Goal: Information Seeking & Learning: Learn about a topic

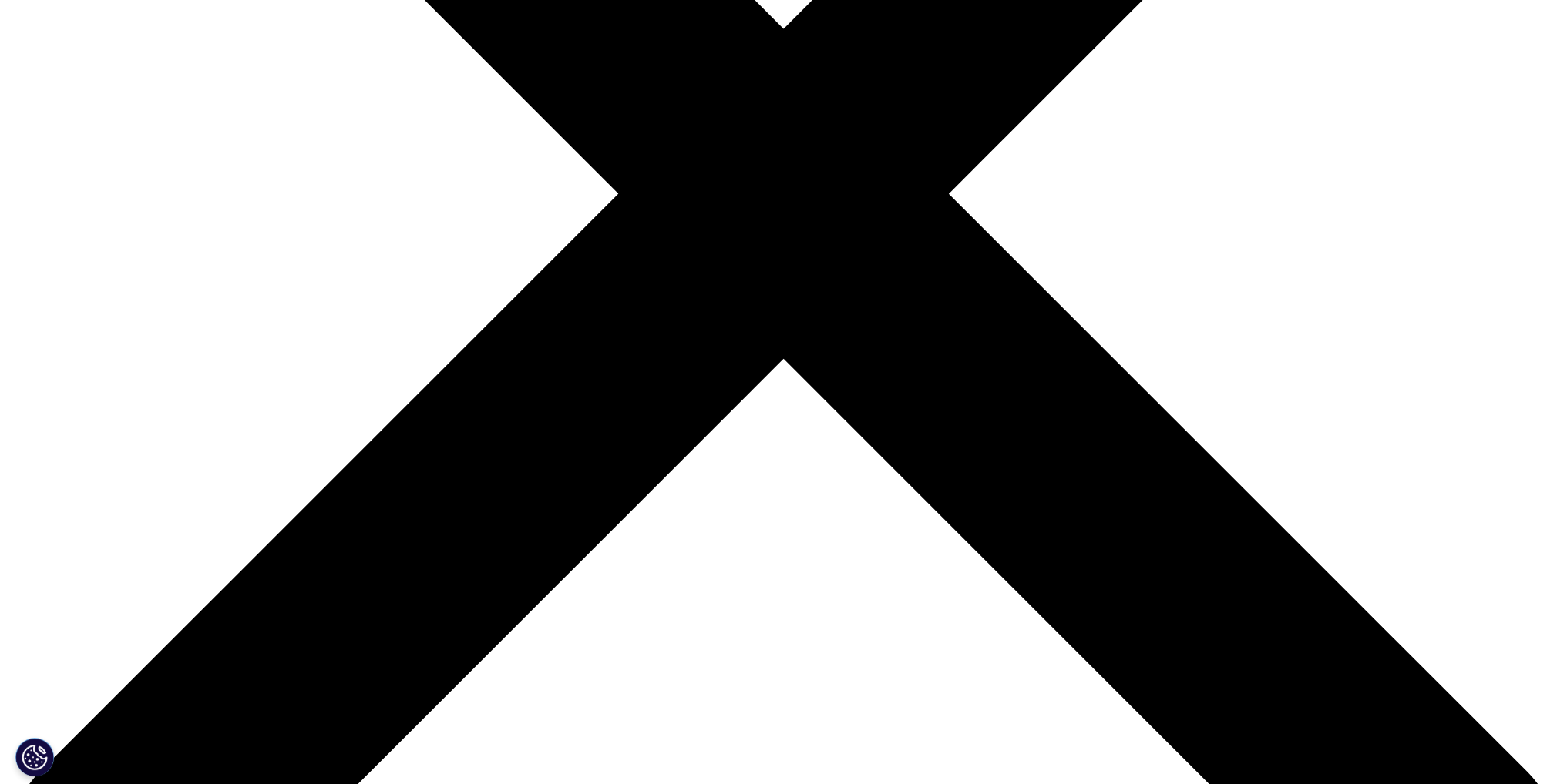
scroll to position [693, 0]
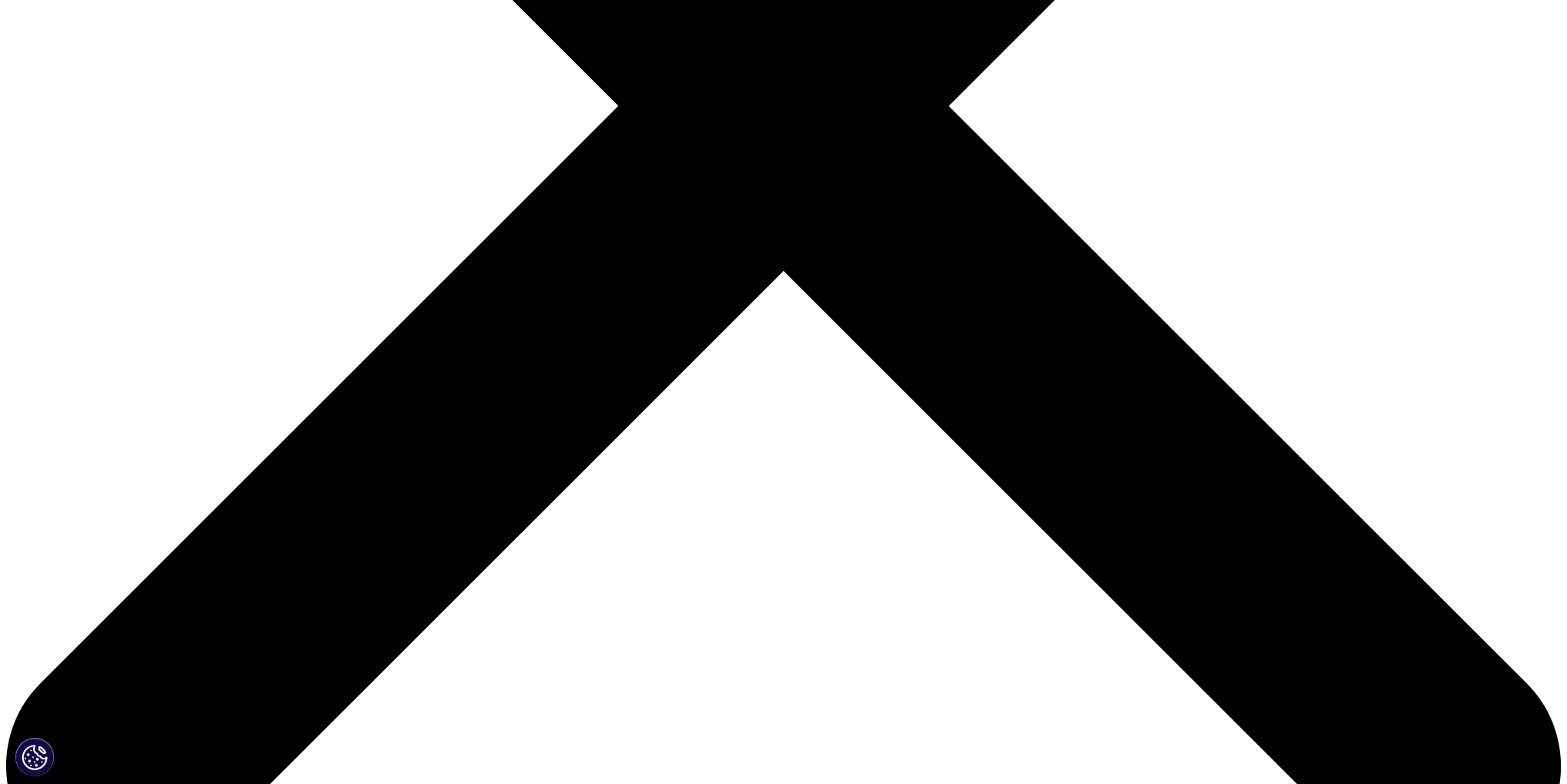
drag, startPoint x: 991, startPoint y: 318, endPoint x: 1289, endPoint y: 253, distance: 305.0
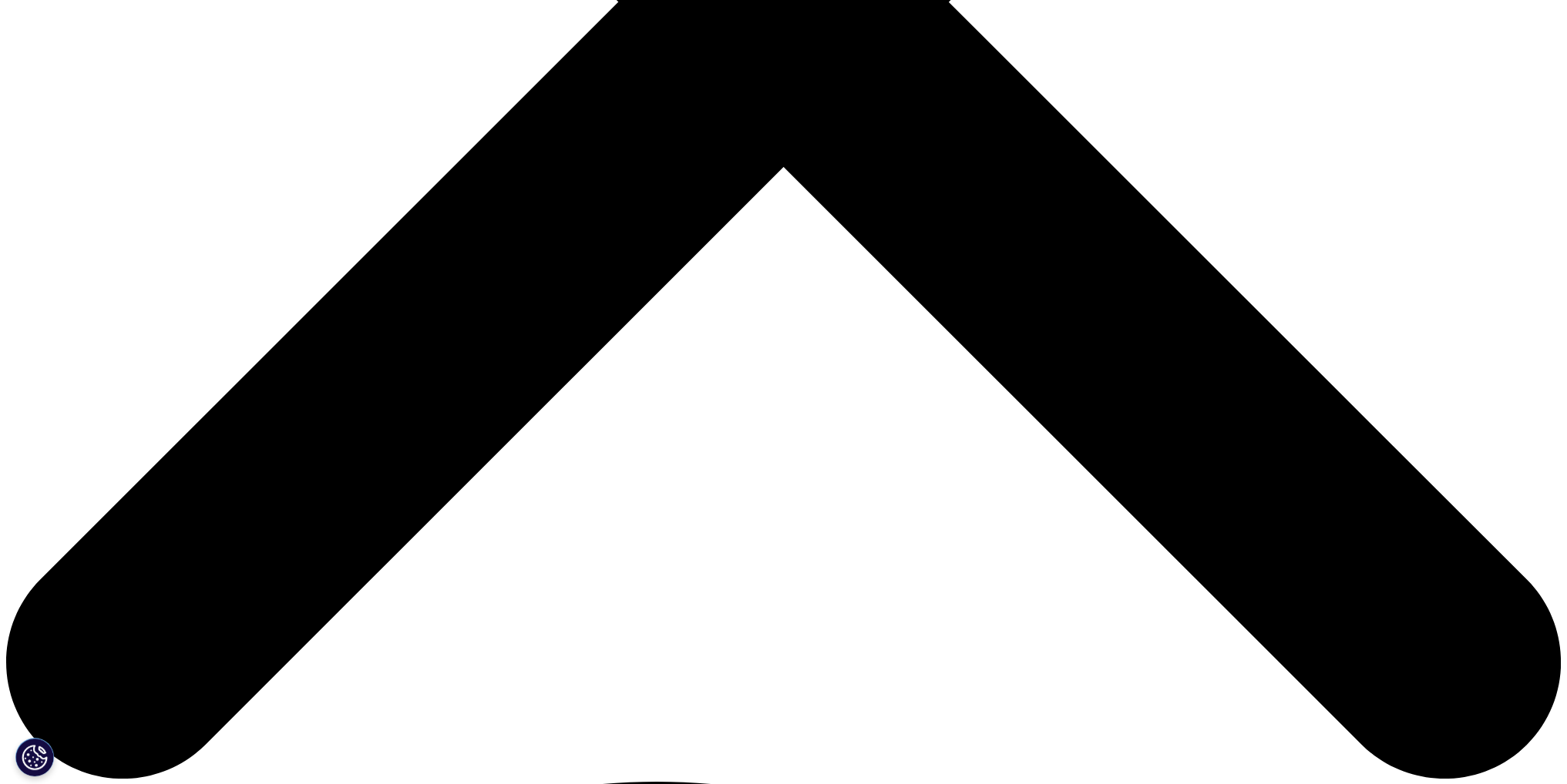
scroll to position [770, 0]
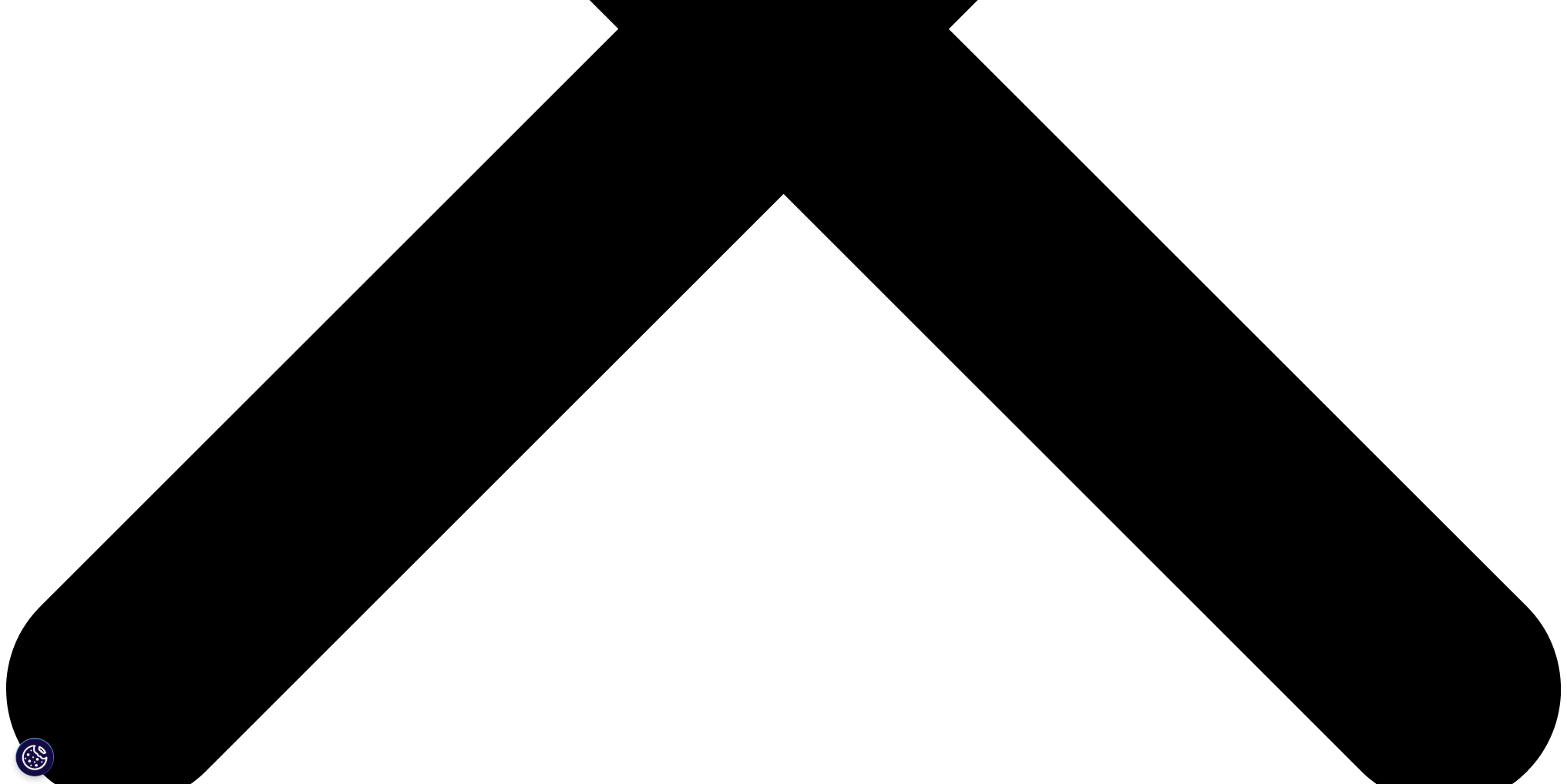
drag, startPoint x: 840, startPoint y: 275, endPoint x: 1232, endPoint y: 183, distance: 402.7
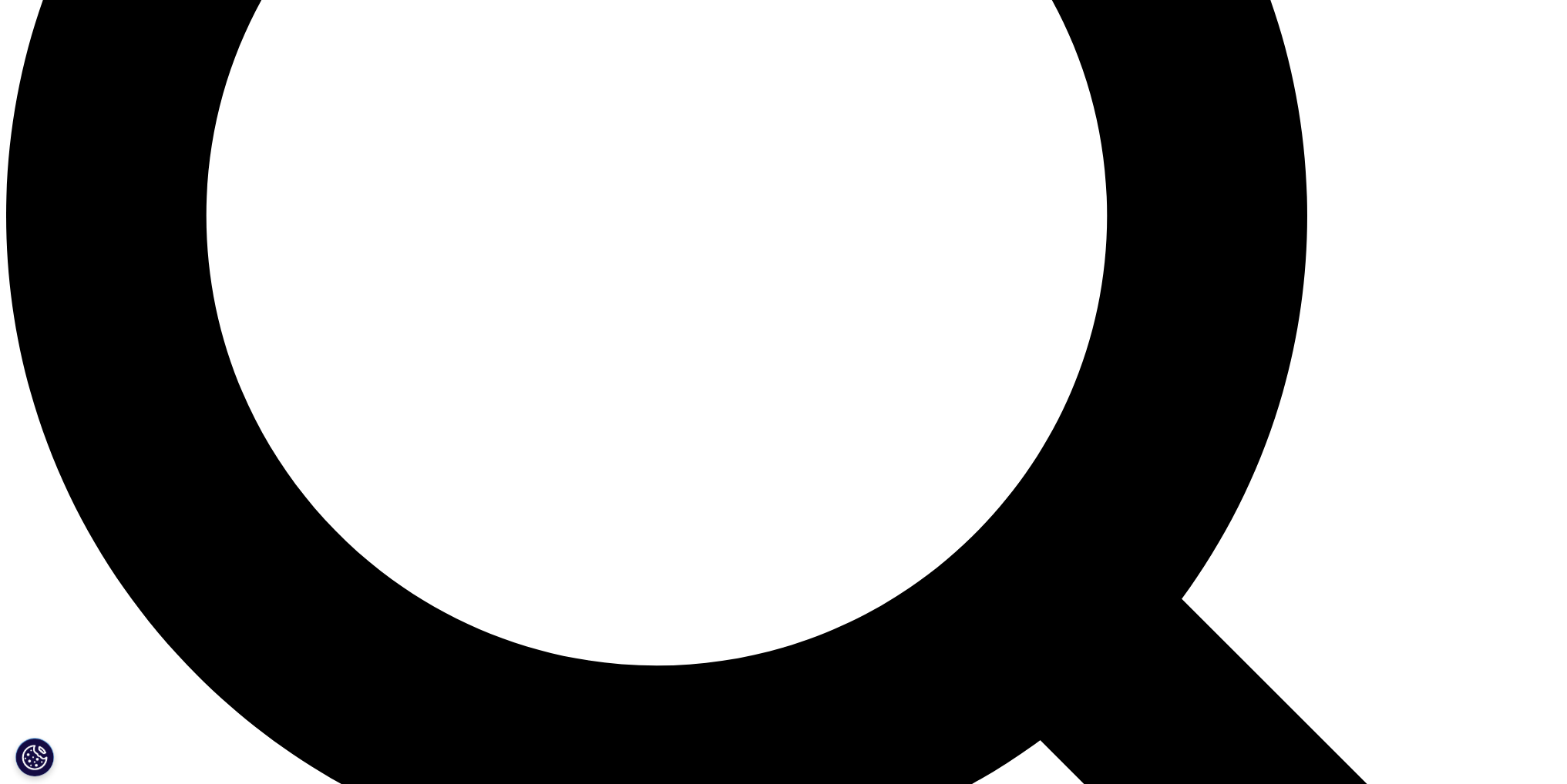
scroll to position [2080, 0]
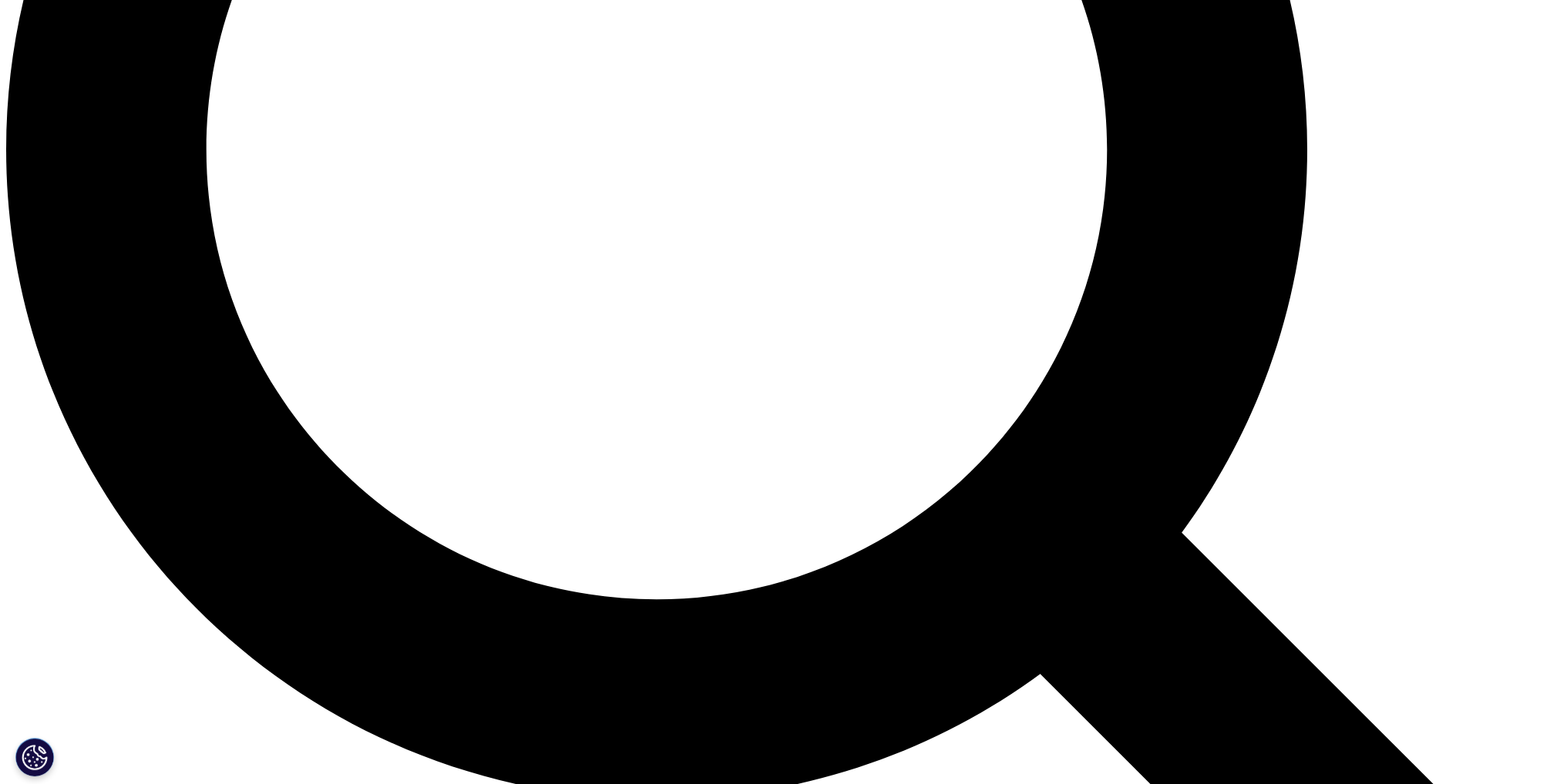
drag, startPoint x: 746, startPoint y: 398, endPoint x: 936, endPoint y: 436, distance: 193.8
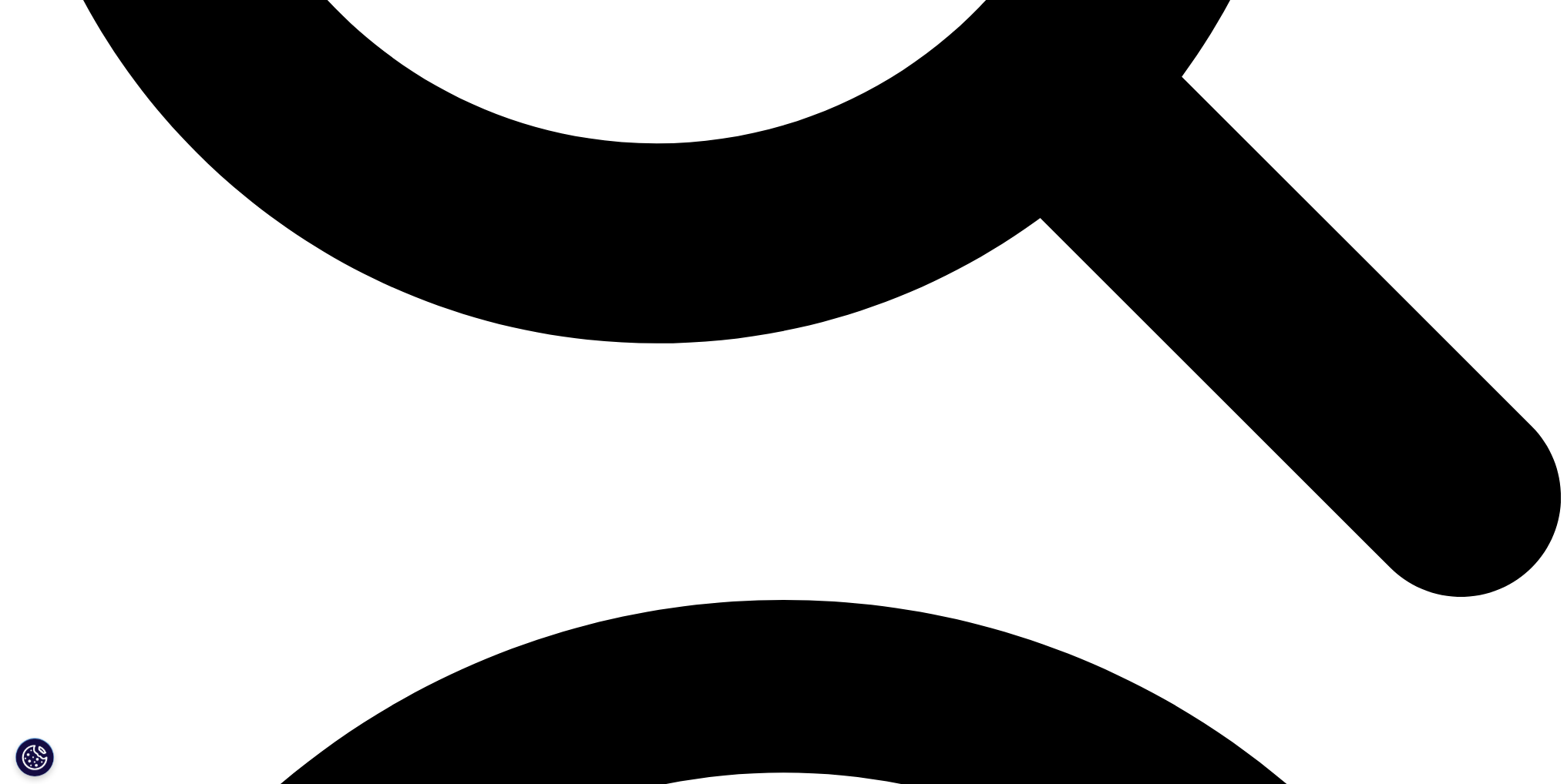
scroll to position [2542, 0]
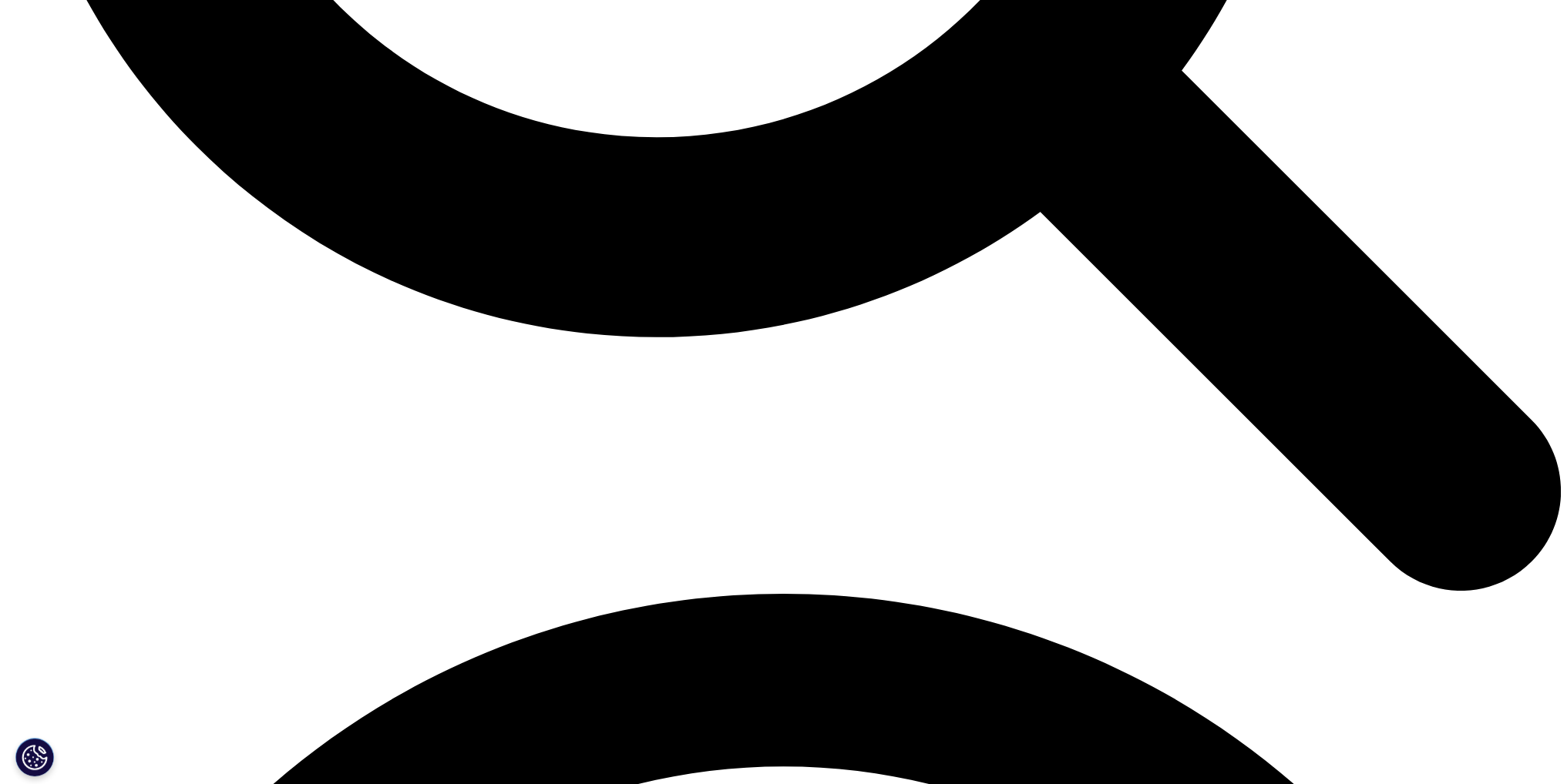
drag, startPoint x: 588, startPoint y: 417, endPoint x: 780, endPoint y: 429, distance: 192.4
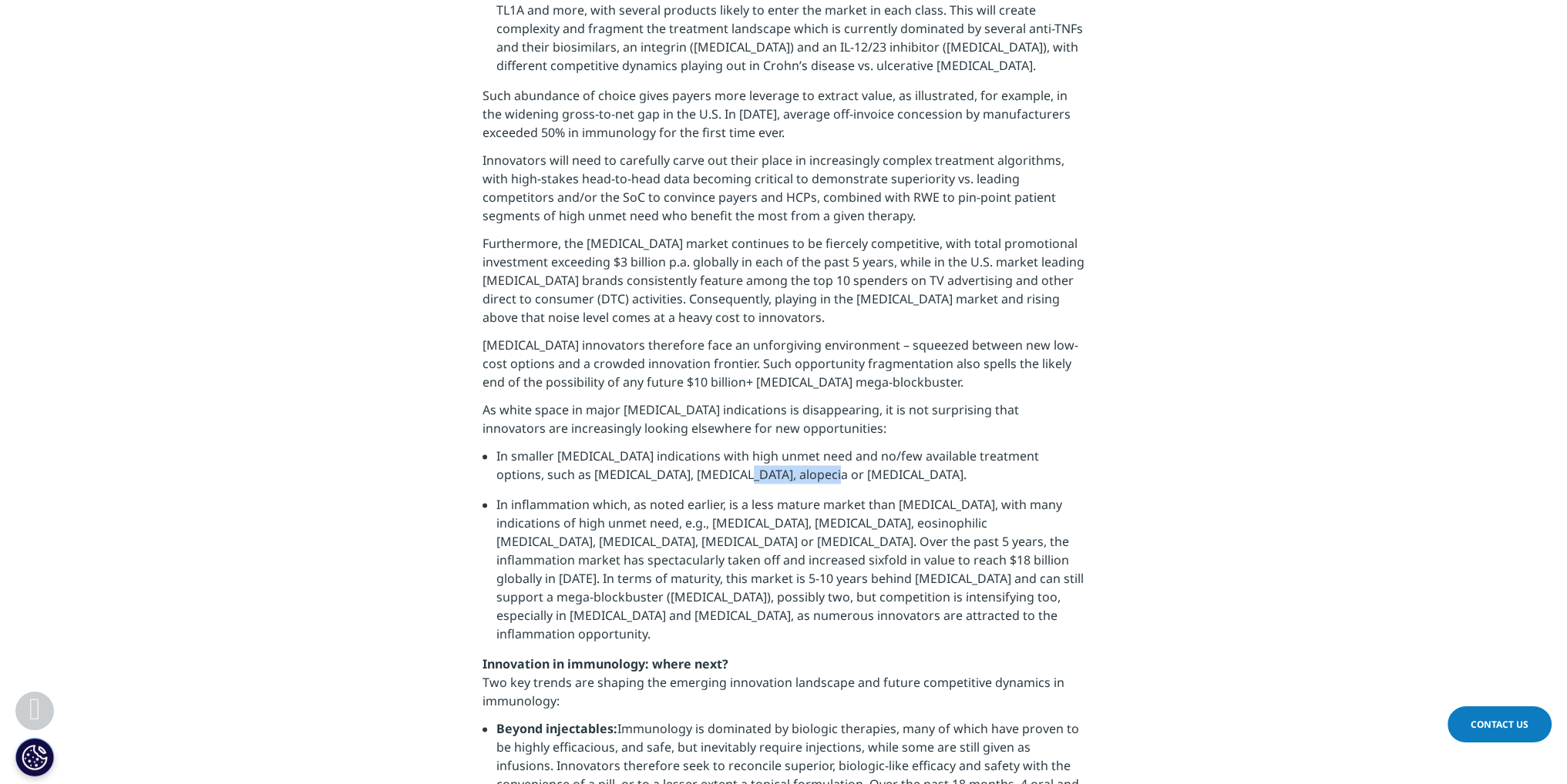
drag, startPoint x: 759, startPoint y: 435, endPoint x: 855, endPoint y: 441, distance: 96.2
click at [840, 447] on li "In smaller [MEDICAL_DATA] indications with high unmet need and no/few available…" at bounding box center [790, 471] width 588 height 49
click at [855, 447] on li "In smaller [MEDICAL_DATA] indications with high unmet need and no/few available…" at bounding box center [790, 471] width 588 height 49
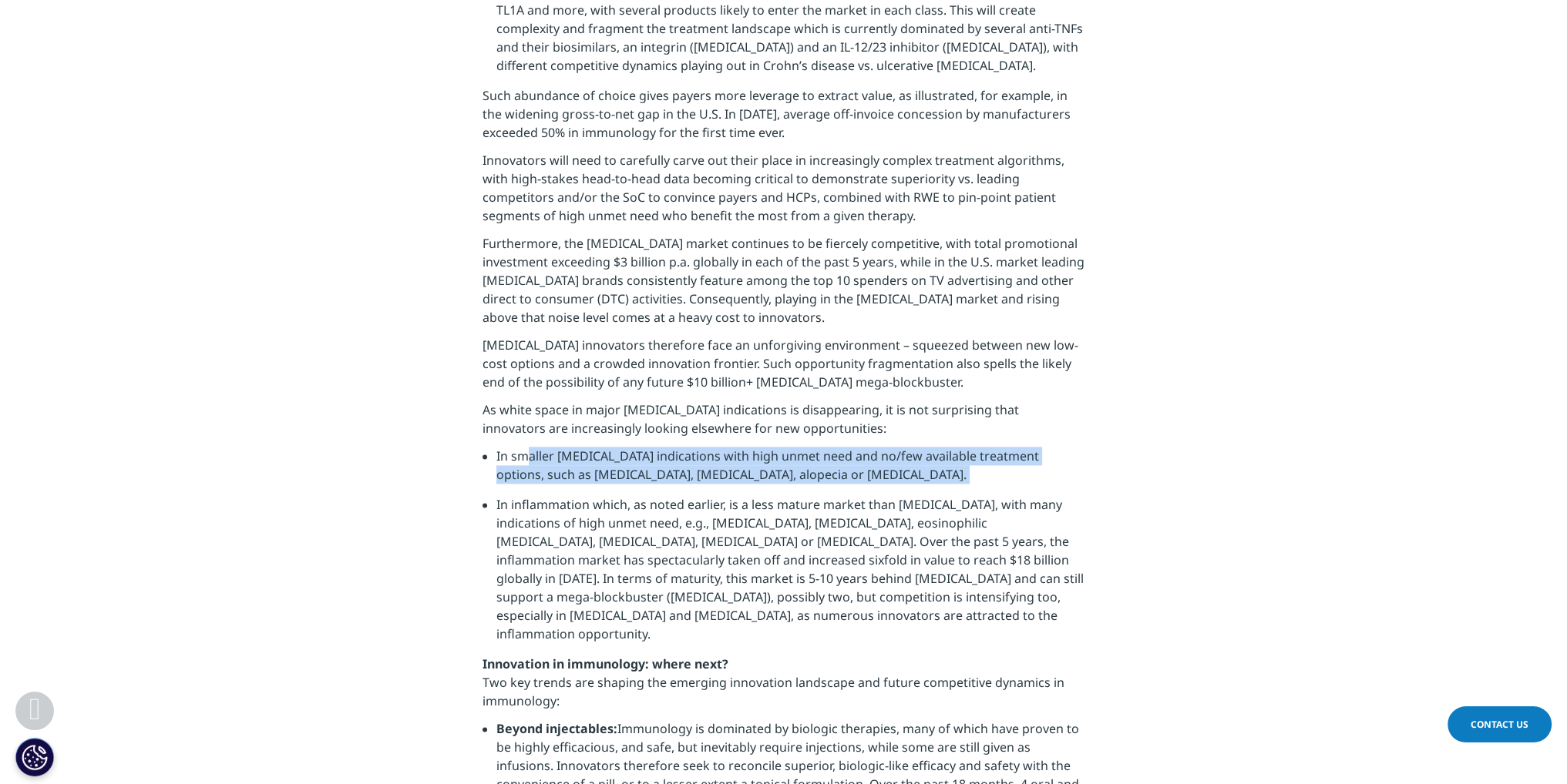
click at [855, 447] on li "In smaller [MEDICAL_DATA] indications with high unmet need and no/few available…" at bounding box center [790, 471] width 588 height 49
click at [854, 447] on li "In smaller [MEDICAL_DATA] indications with high unmet need and no/few available…" at bounding box center [790, 471] width 588 height 49
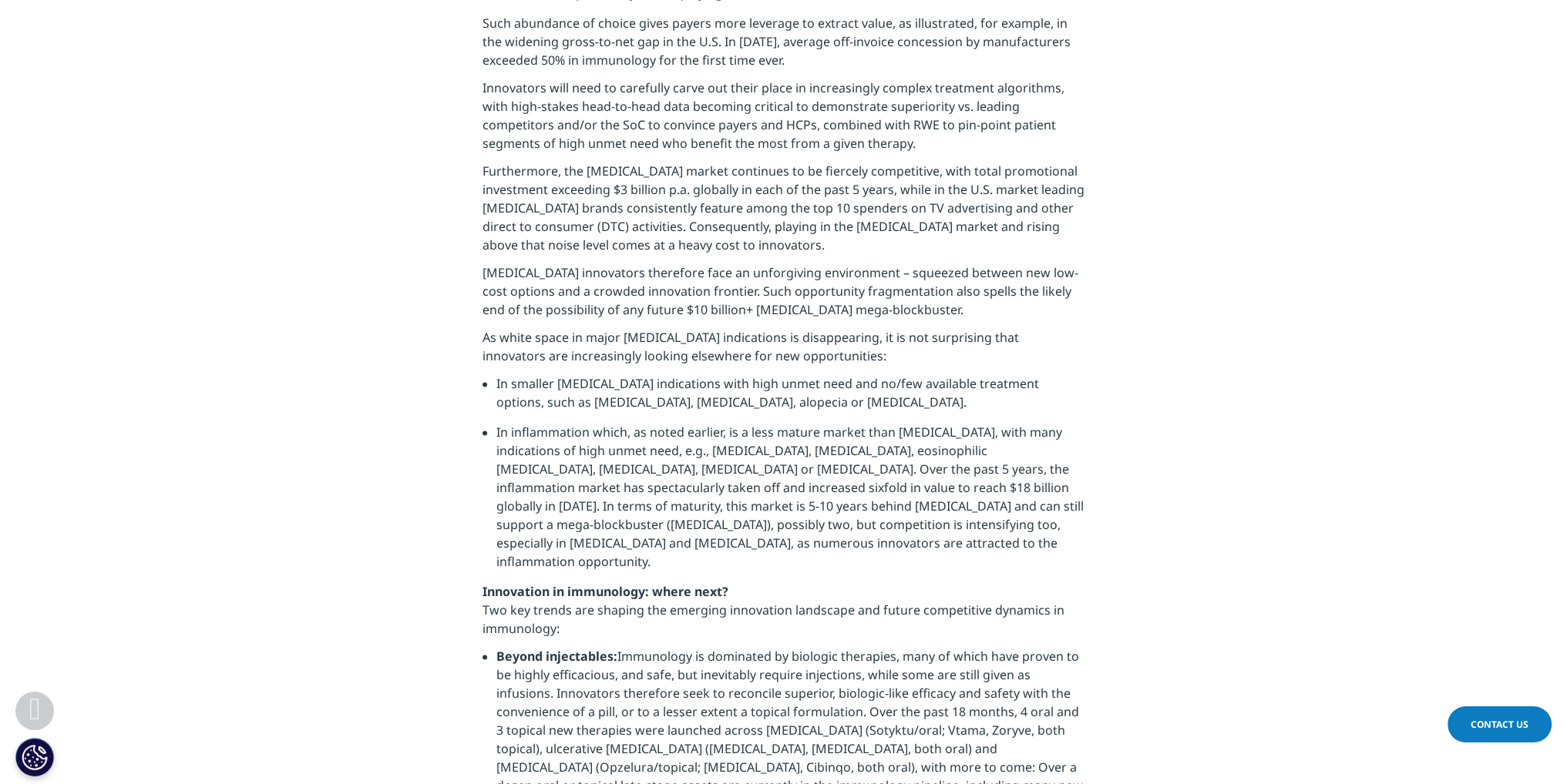
scroll to position [2696, 0]
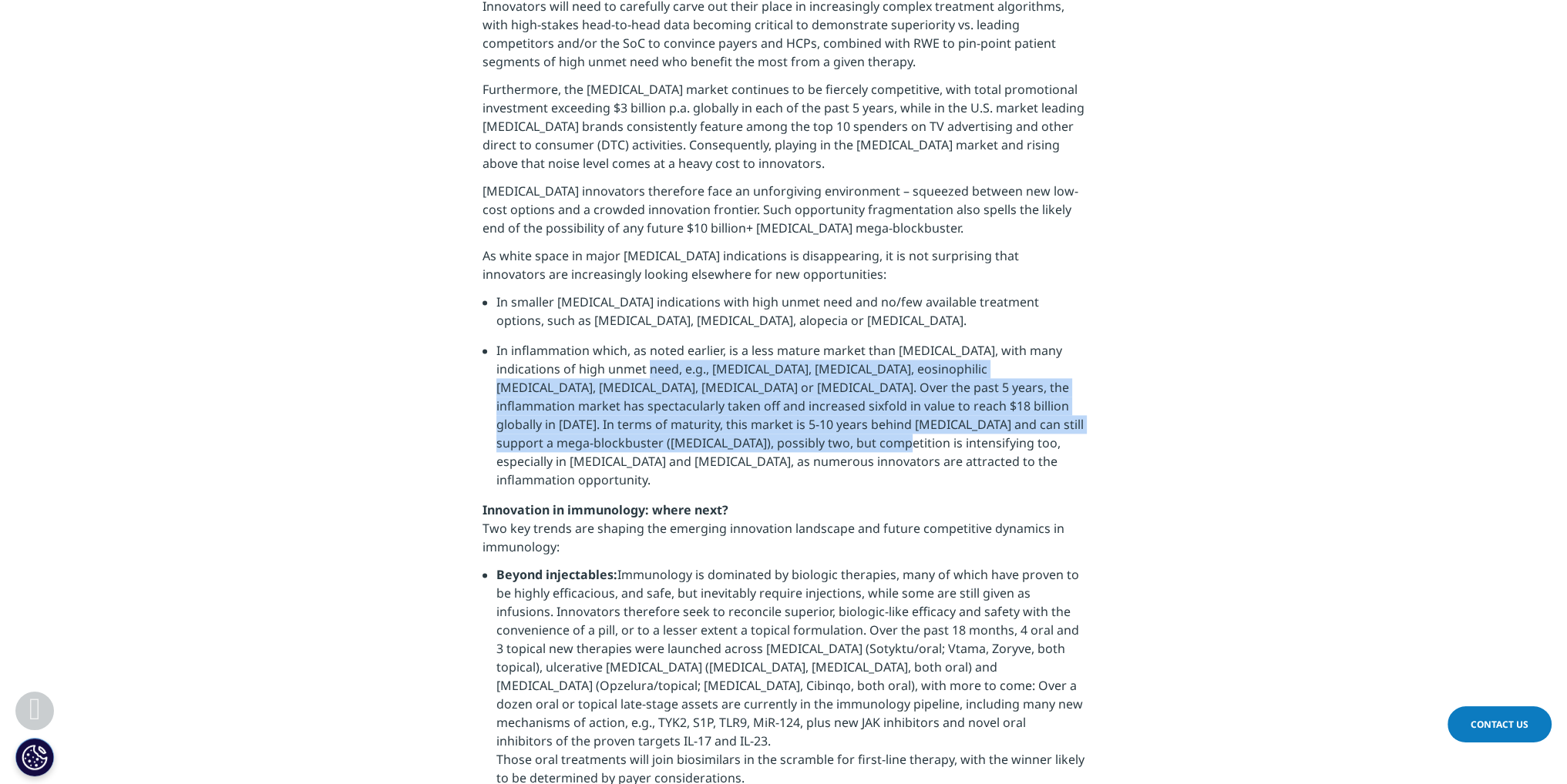
drag, startPoint x: 666, startPoint y: 327, endPoint x: 842, endPoint y: 409, distance: 194.2
click at [831, 406] on li "In inflammation which, as noted earlier, is a less mature market than [MEDICAL_…" at bounding box center [790, 421] width 588 height 159
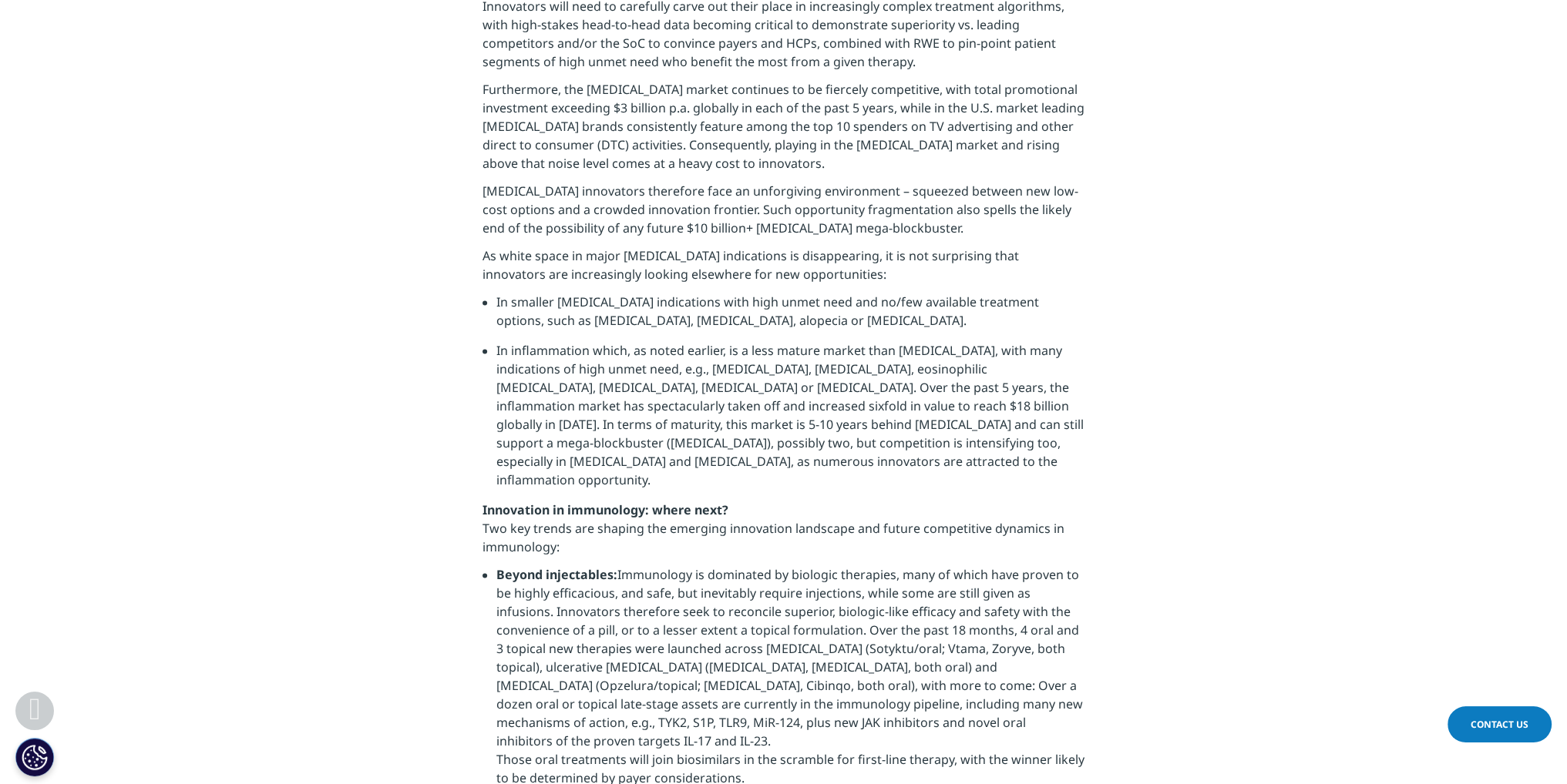
click at [875, 413] on li "In inflammation which, as noted earlier, is a less mature market than [MEDICAL_…" at bounding box center [790, 421] width 588 height 159
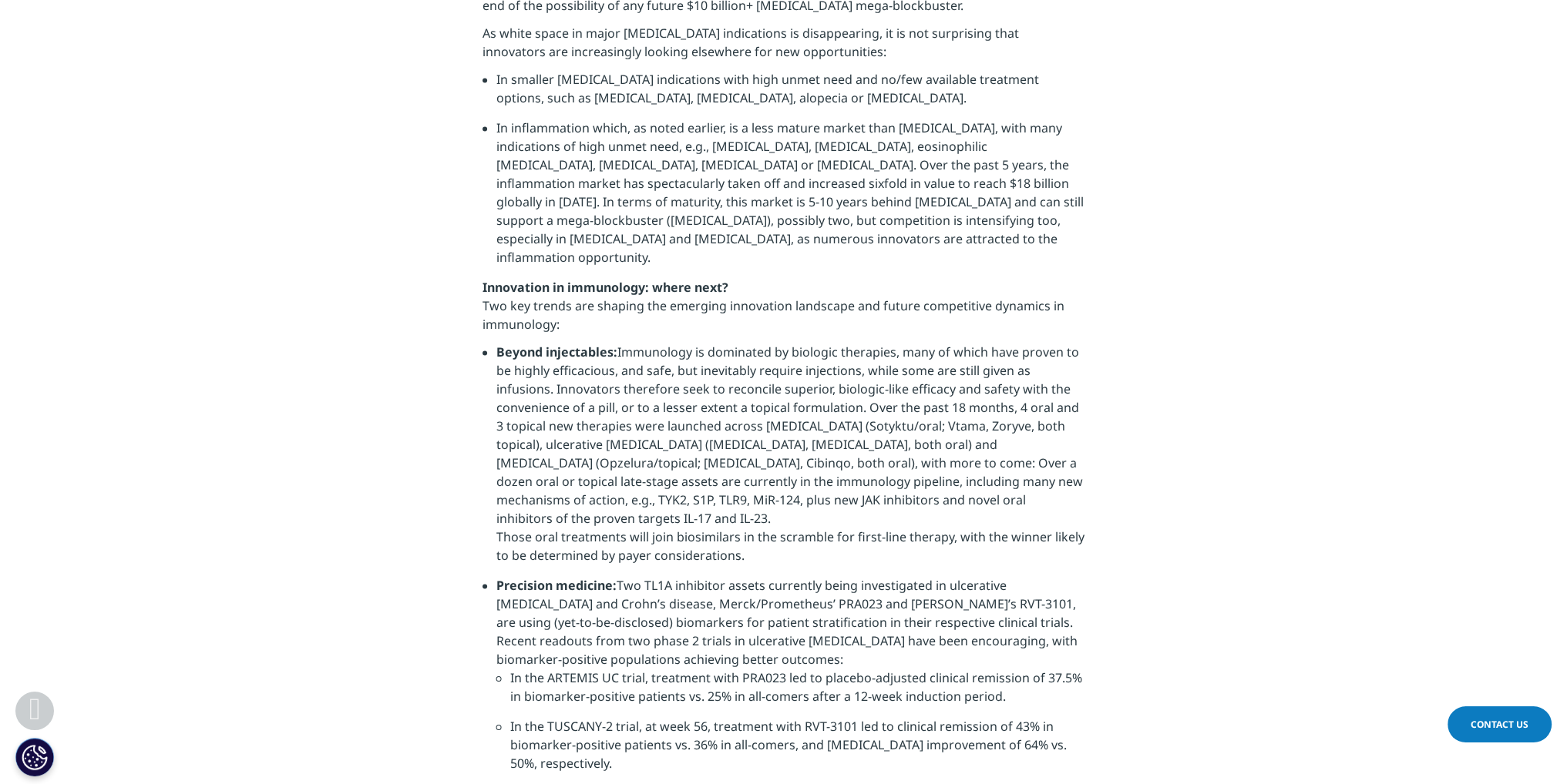
scroll to position [2927, 0]
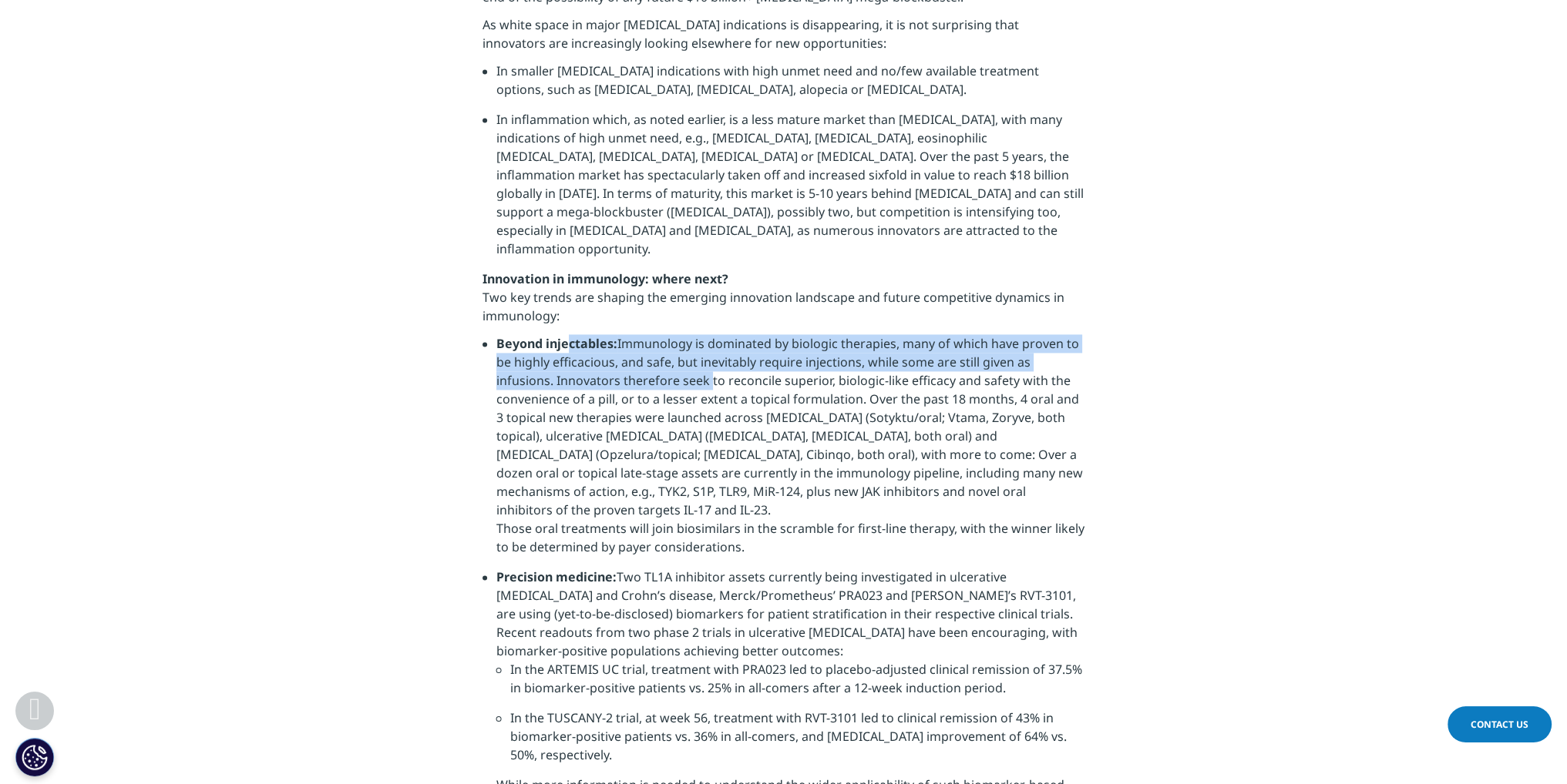
drag, startPoint x: 569, startPoint y: 285, endPoint x: 733, endPoint y: 335, distance: 171.5
click at [725, 334] on li "Beyond injectables: Immunology is dominated by biologic therapies, many of whic…" at bounding box center [790, 450] width 588 height 233
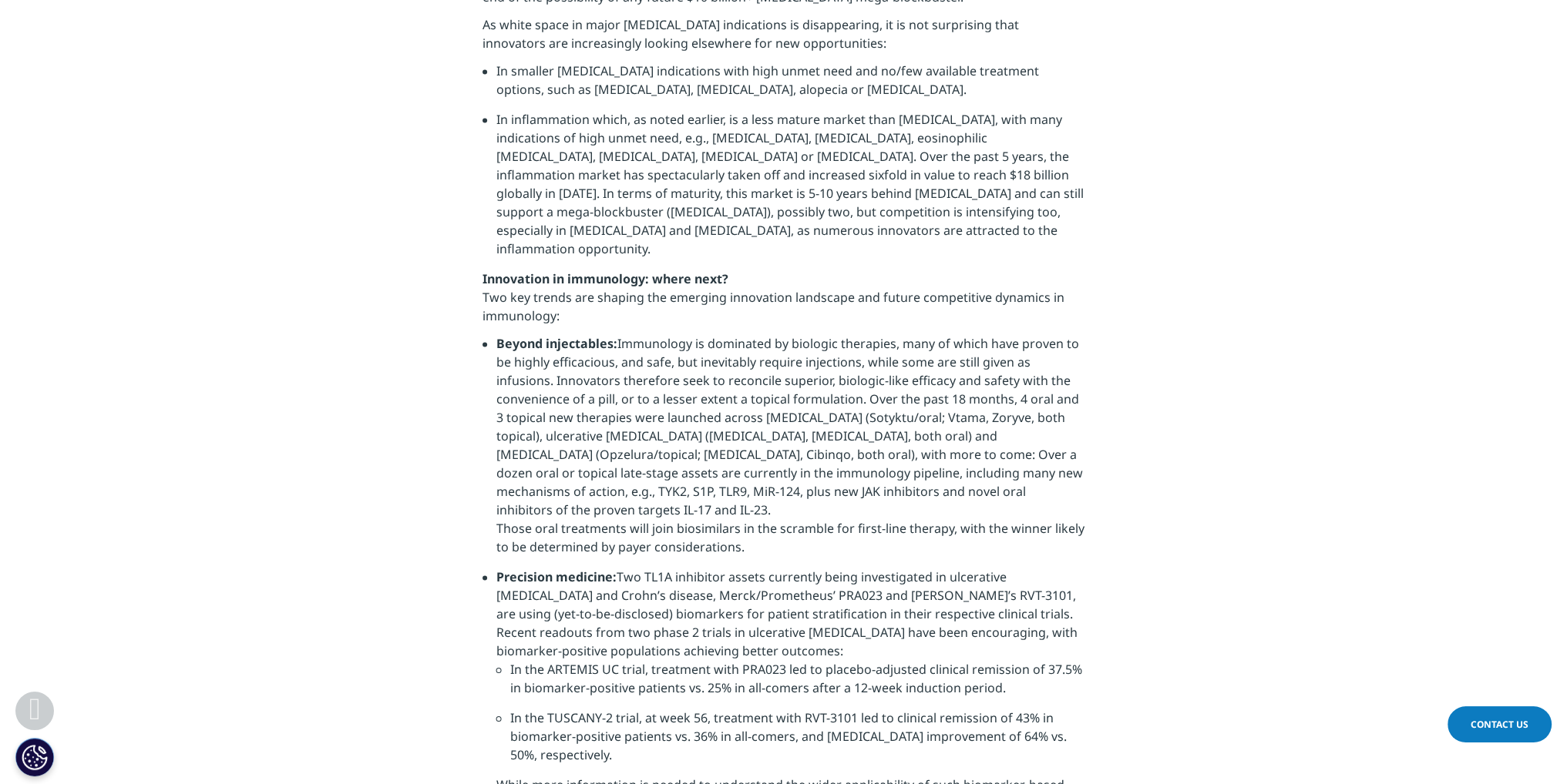
click at [733, 335] on li "Beyond injectables: Immunology is dominated by biologic therapies, many of whic…" at bounding box center [790, 450] width 588 height 233
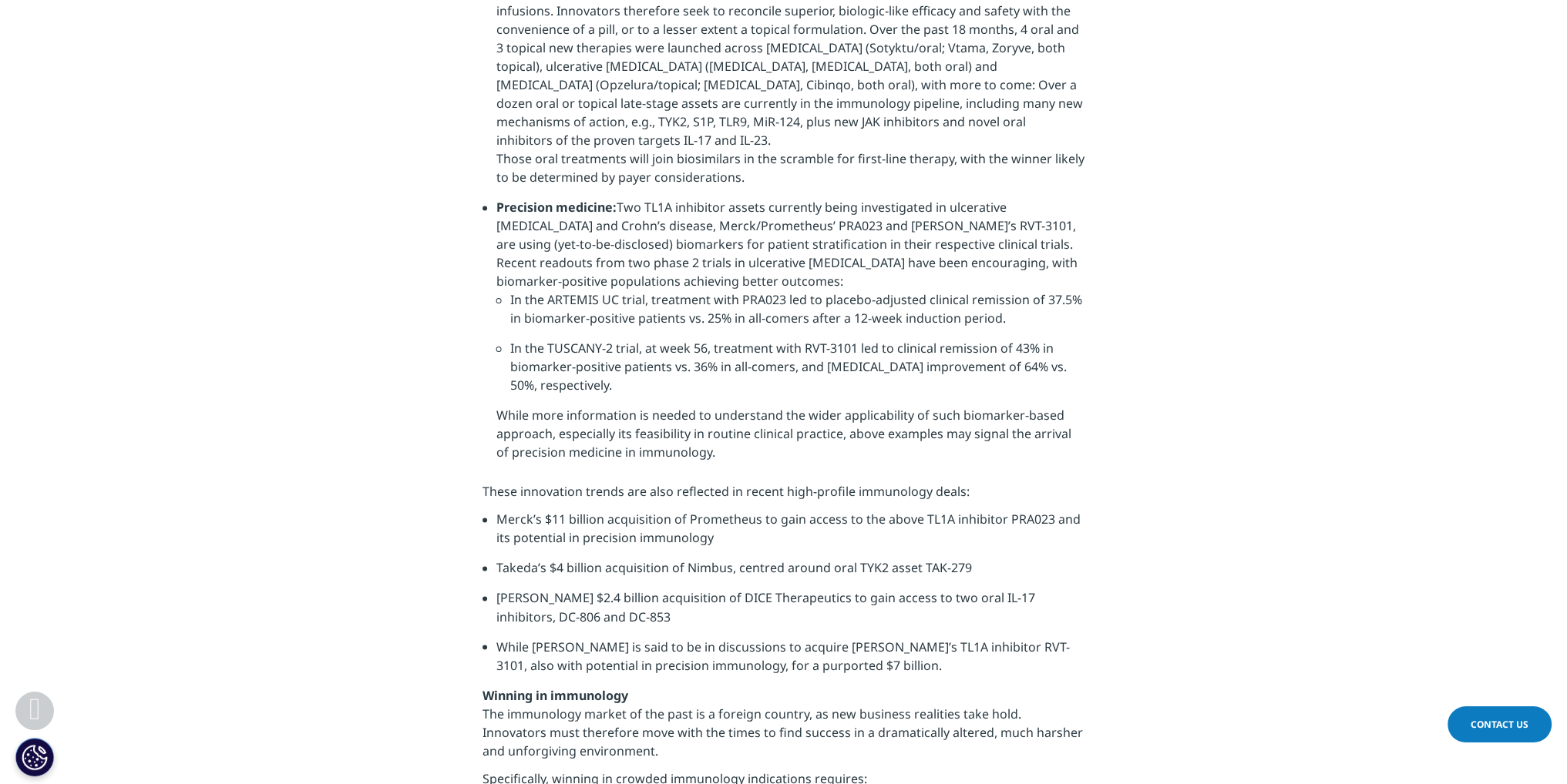
scroll to position [3312, 0]
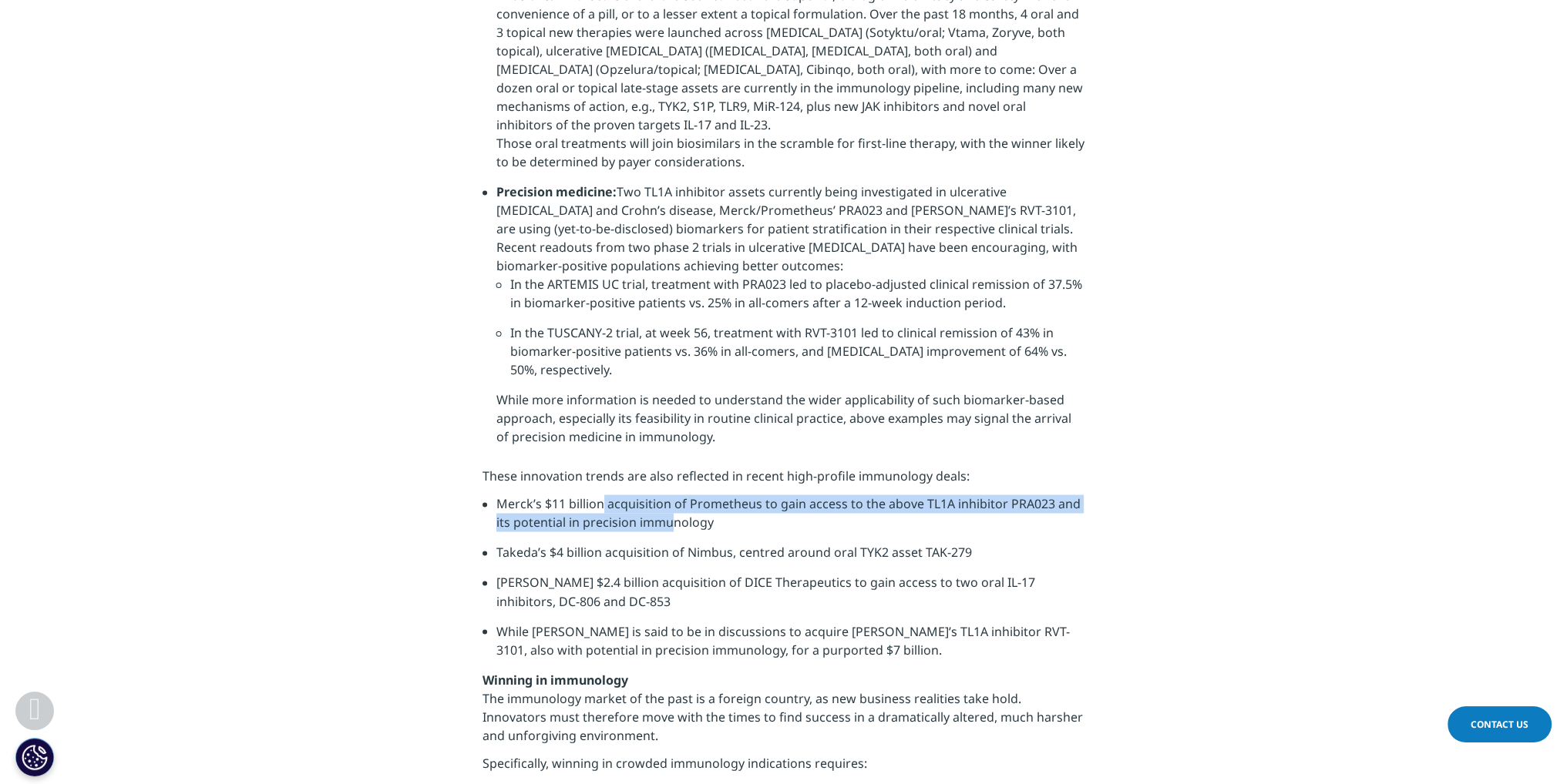
drag, startPoint x: 595, startPoint y: 426, endPoint x: 712, endPoint y: 470, distance: 125.0
click at [705, 495] on ul "Merck’s $11 billion acquisition of Prometheus to gain access to the above TL1A …" at bounding box center [784, 582] width 601 height 176
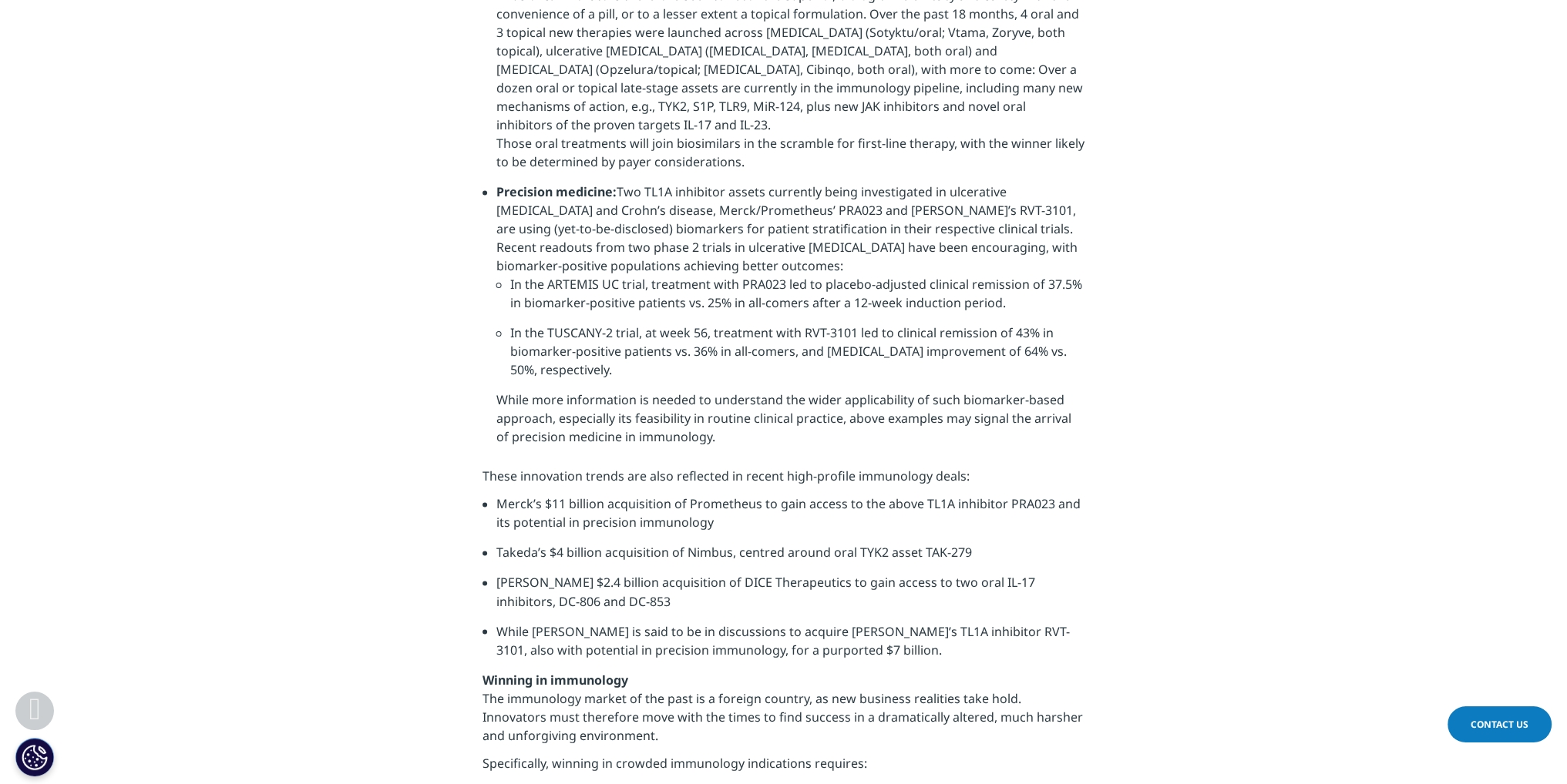
click at [715, 543] on li "Takeda’s $4 billion acquisition of Nimbus, centred around oral TYK2 asset TAK-2…" at bounding box center [790, 558] width 588 height 30
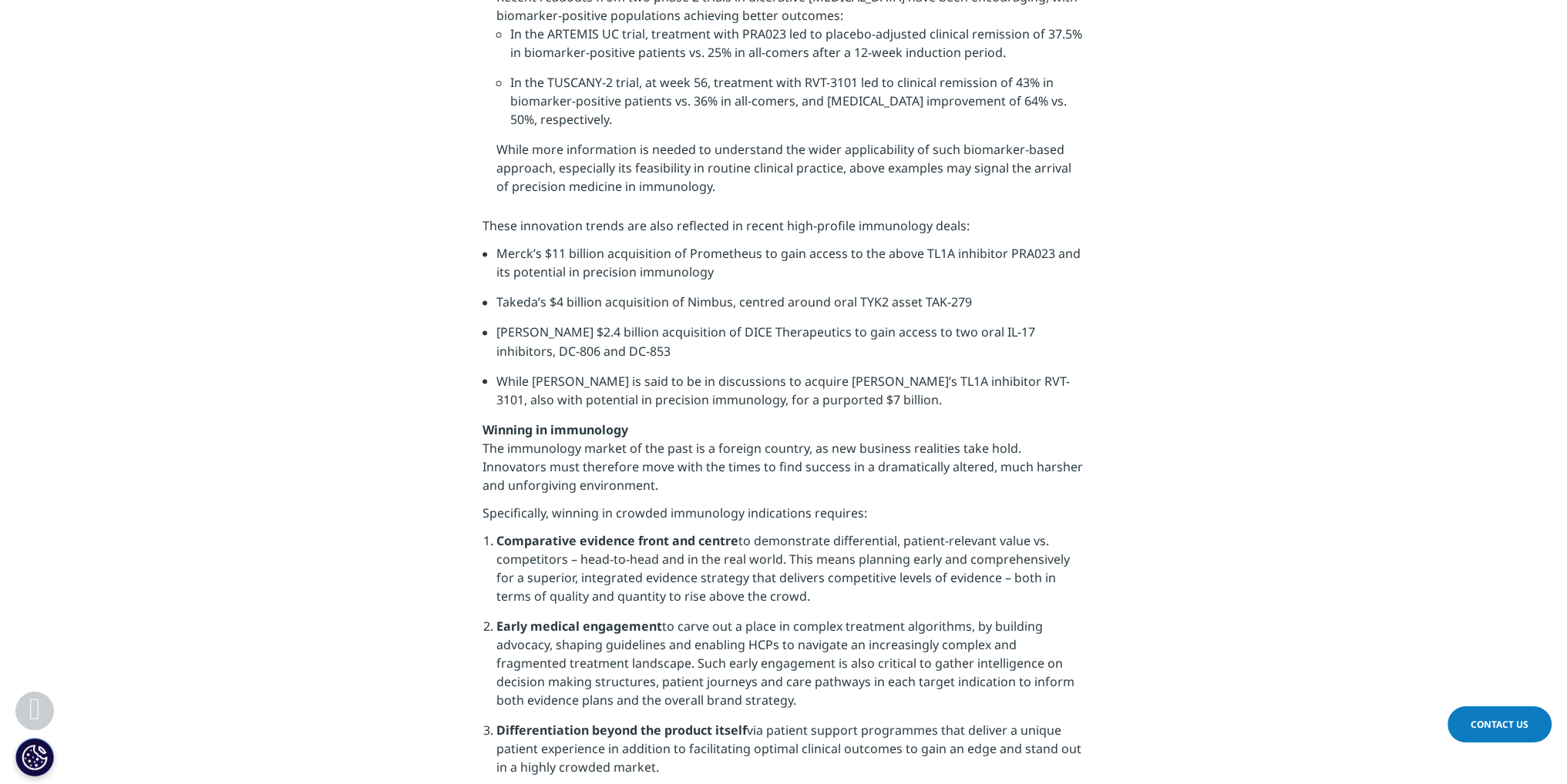
scroll to position [3620, 0]
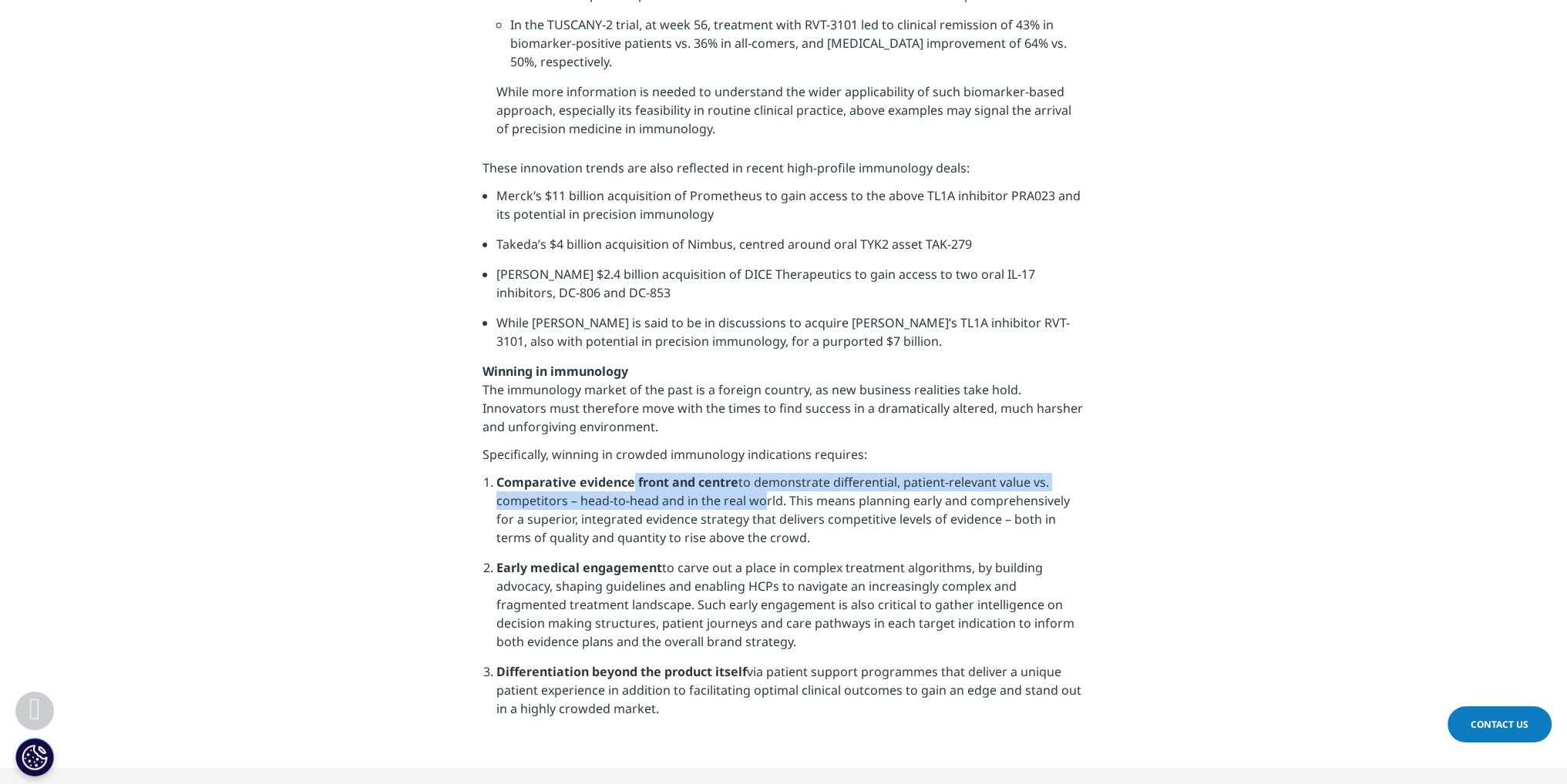
drag, startPoint x: 640, startPoint y: 406, endPoint x: 757, endPoint y: 431, distance: 119.6
click at [757, 473] on li "Comparative evidence front and centre to demonstrate differential, patient-rele…" at bounding box center [790, 515] width 588 height 86
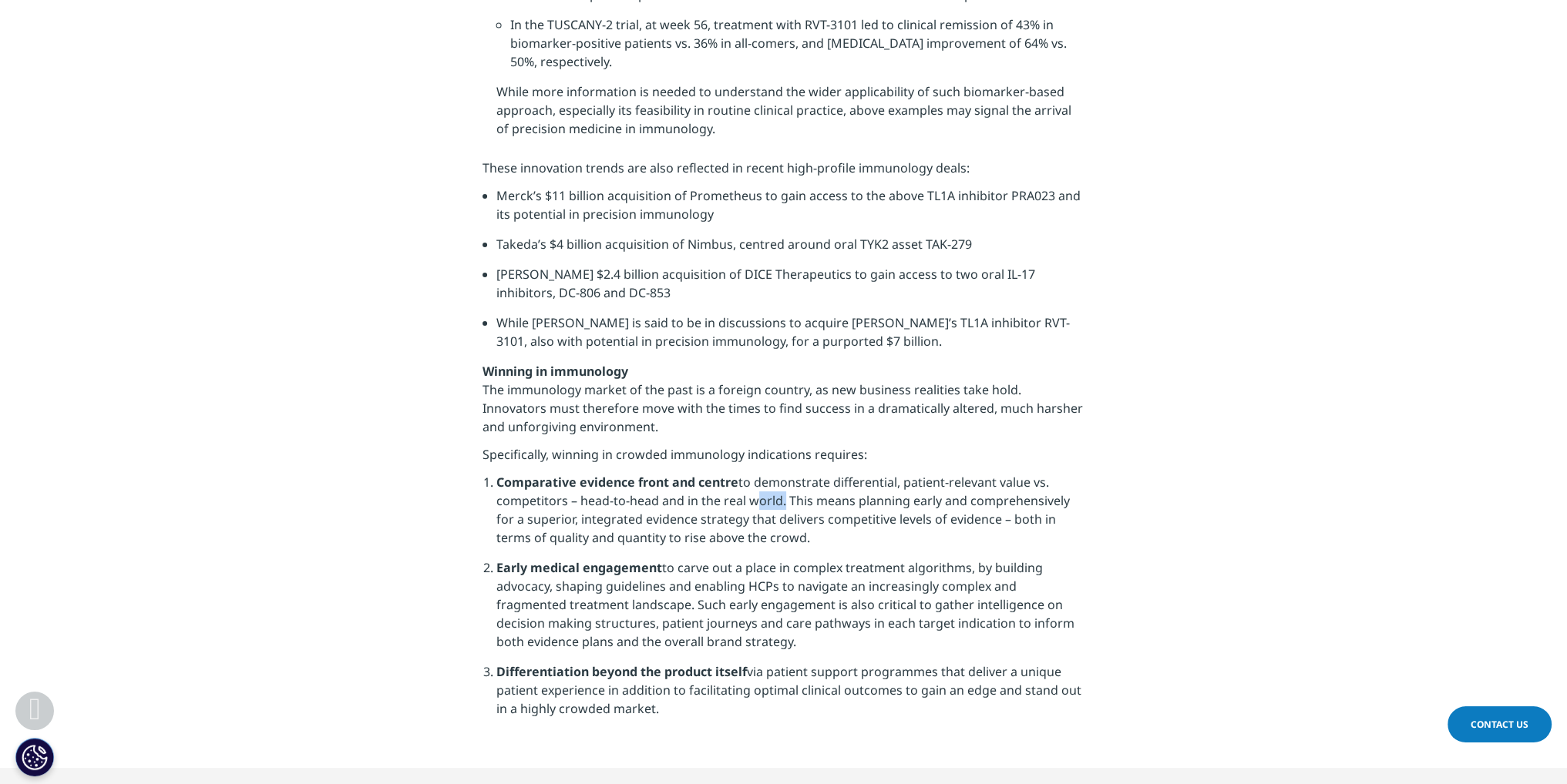
click at [757, 473] on li "Comparative evidence front and centre to demonstrate differential, patient-rele…" at bounding box center [790, 515] width 588 height 86
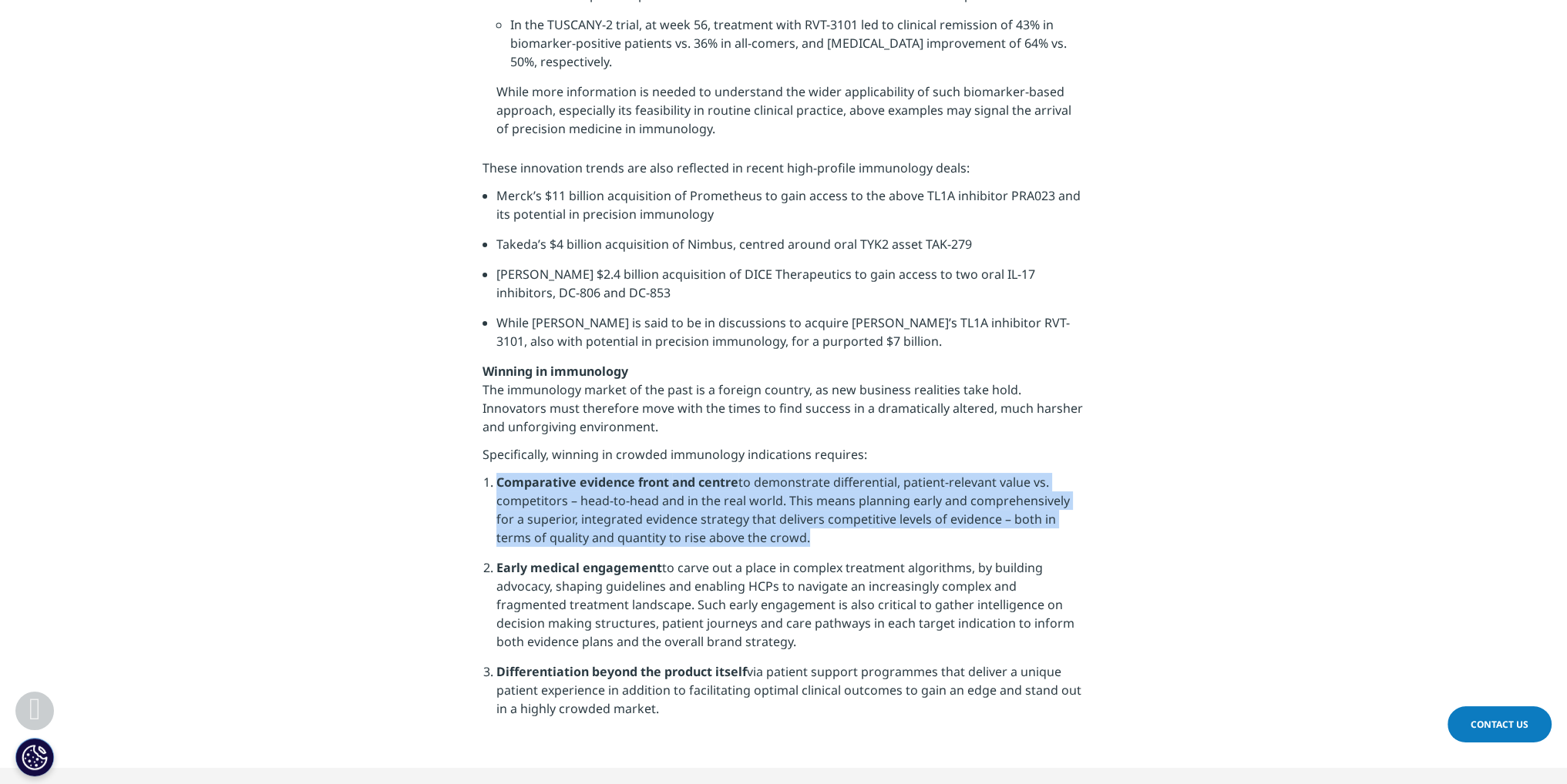
click at [757, 473] on li "Comparative evidence front and centre to demonstrate differential, patient-rele…" at bounding box center [790, 515] width 588 height 86
click at [623, 474] on strong "Comparative evidence front" at bounding box center [582, 483] width 172 height 17
click at [583, 473] on li "Comparative evidence front and centre to demonstrate differential, patient-rele…" at bounding box center [790, 515] width 588 height 86
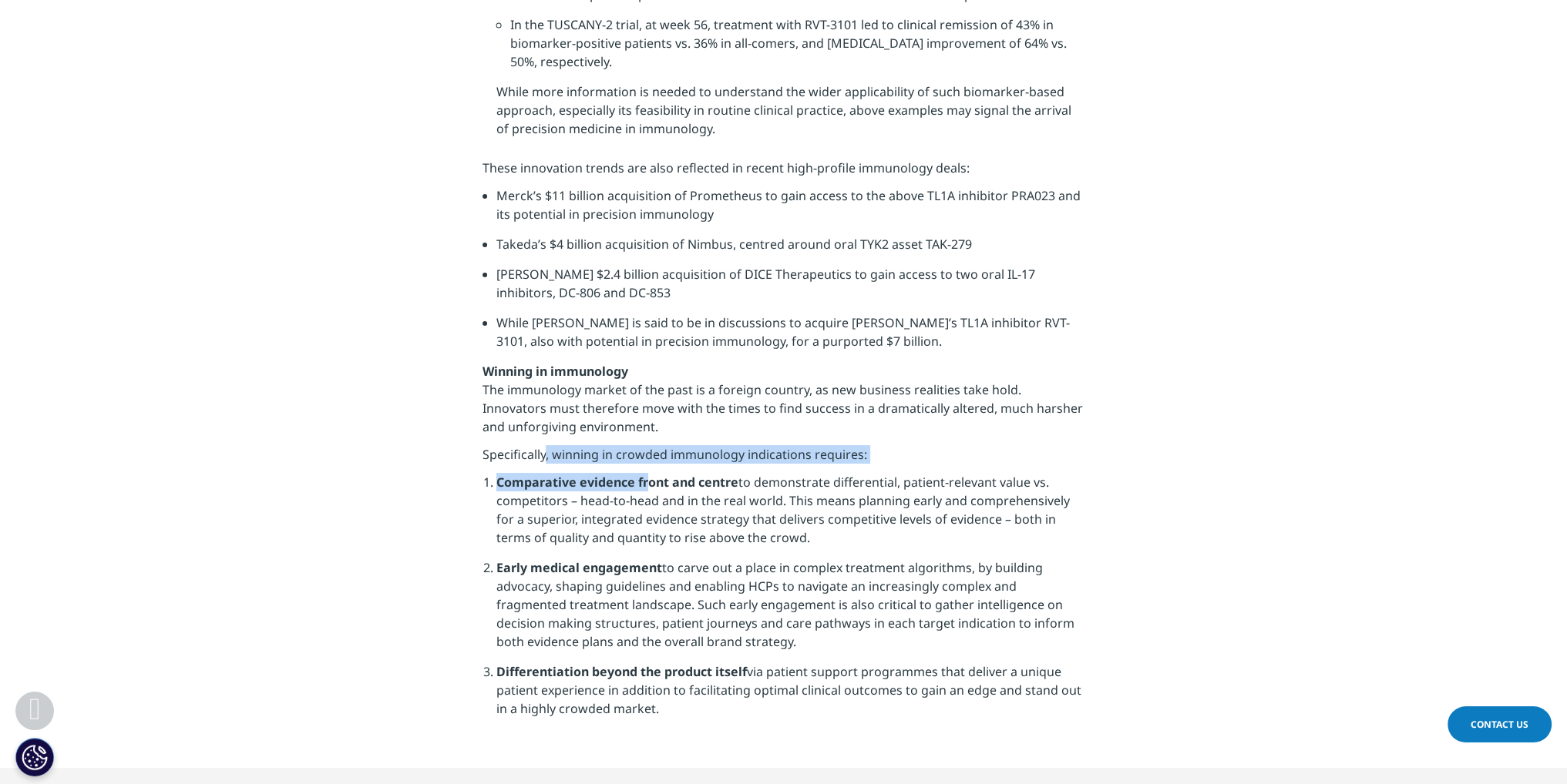
drag, startPoint x: 553, startPoint y: 392, endPoint x: 749, endPoint y: 406, distance: 196.5
click at [749, 473] on li "Comparative evidence front and centre to demonstrate differential, patient-rele…" at bounding box center [790, 515] width 588 height 86
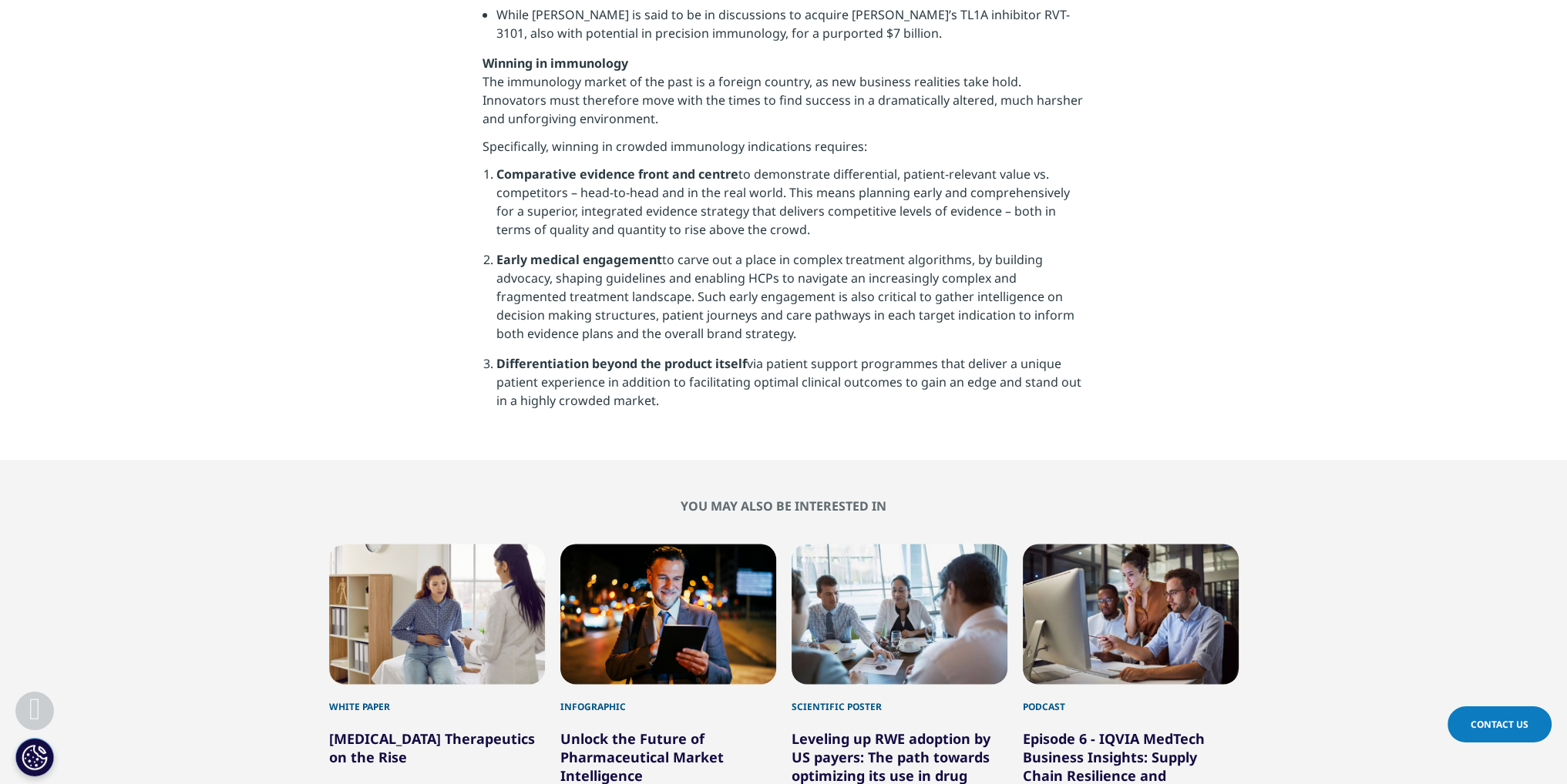
scroll to position [3852, 0]
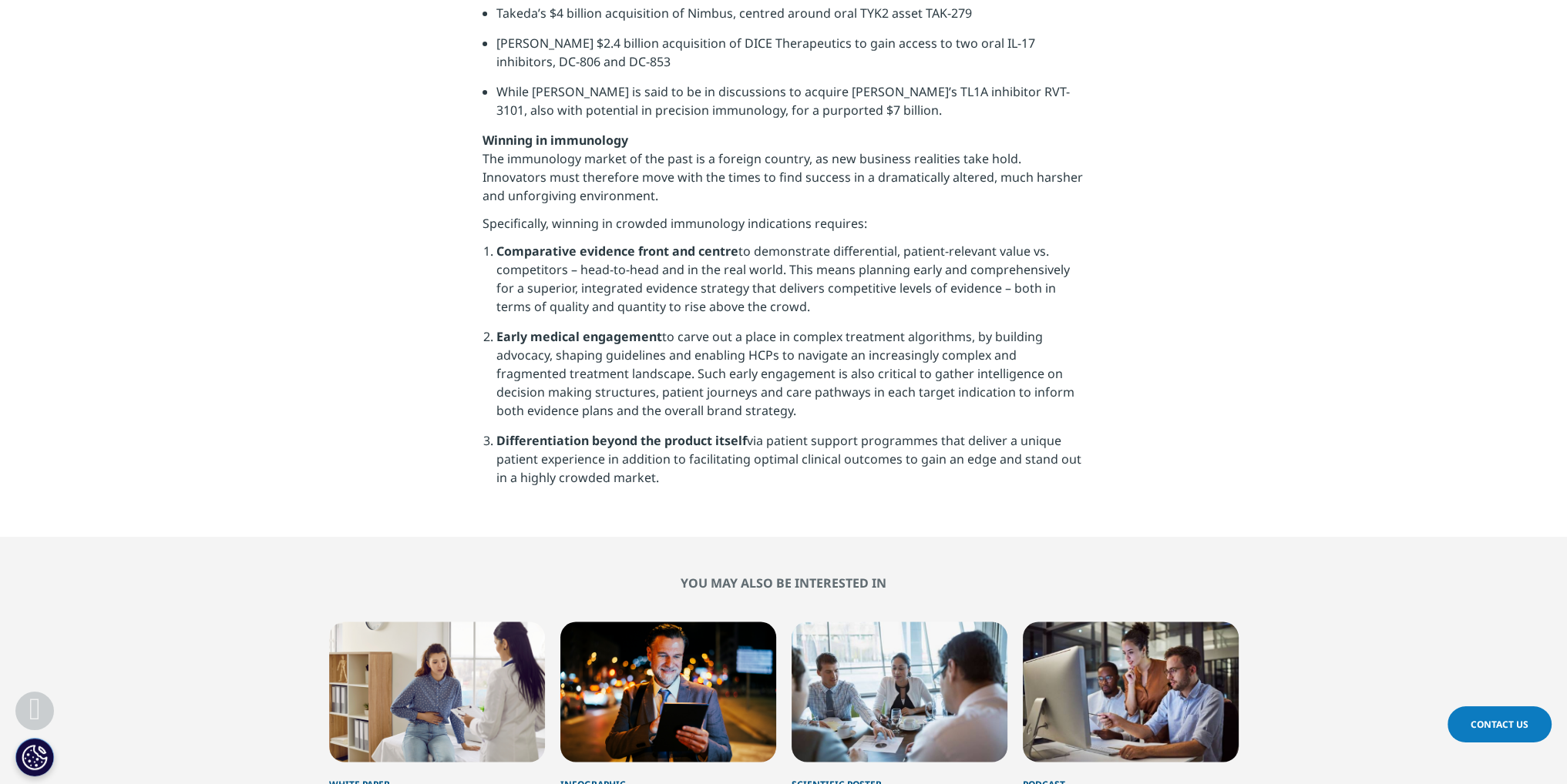
drag, startPoint x: 672, startPoint y: 406, endPoint x: 458, endPoint y: 180, distance: 311.2
click at [585, 242] on li "Comparative evidence front and centre to demonstrate differential, patient-rele…" at bounding box center [790, 284] width 588 height 86
click at [695, 327] on li "Early medical engagement to carve out a place in complex treatment algorithms, …" at bounding box center [790, 379] width 588 height 104
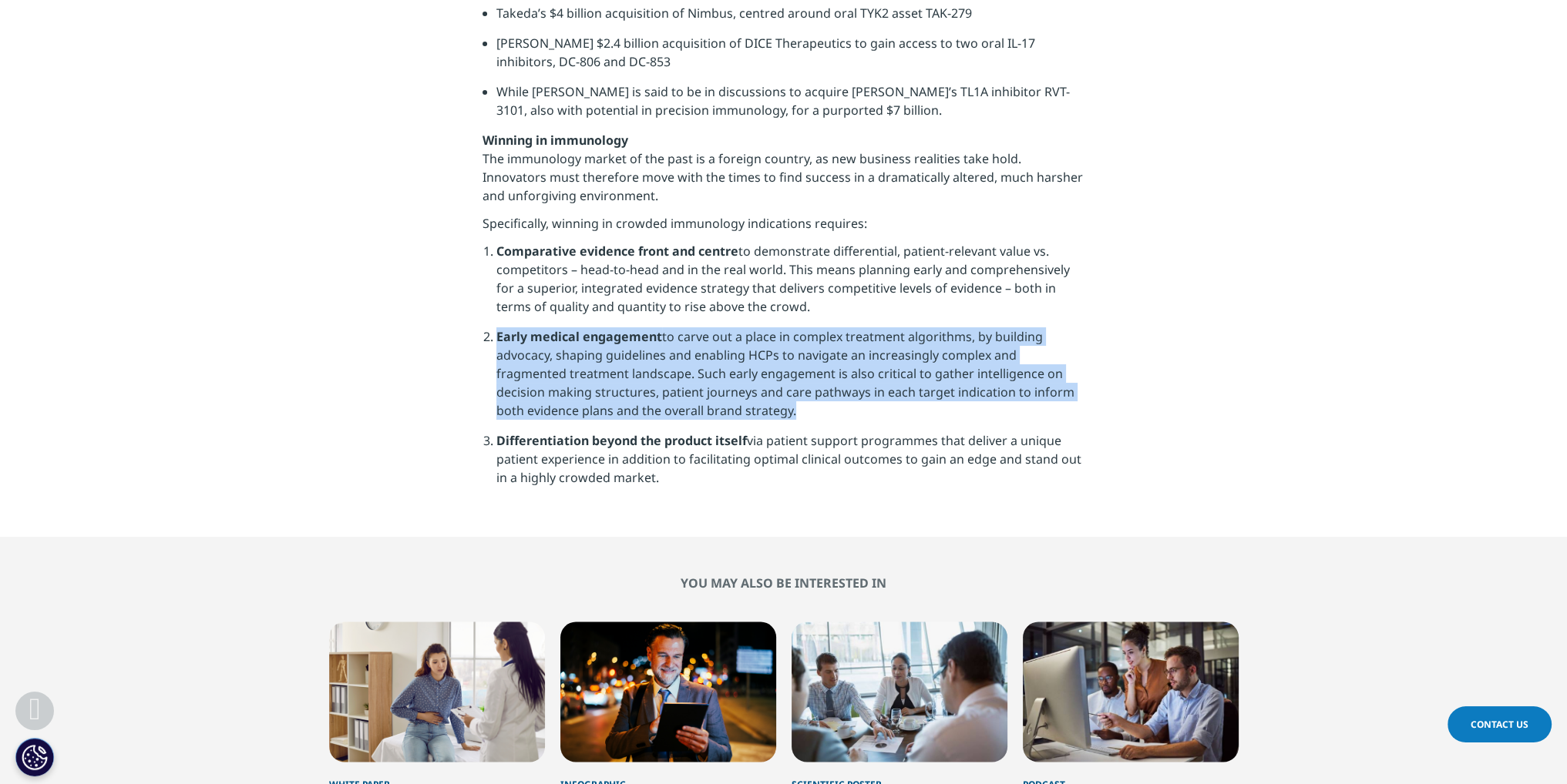
click at [695, 327] on li "Early medical engagement to carve out a place in complex treatment algorithms, …" at bounding box center [790, 379] width 588 height 104
click at [598, 327] on li "Early medical engagement to carve out a place in complex treatment algorithms, …" at bounding box center [790, 379] width 588 height 104
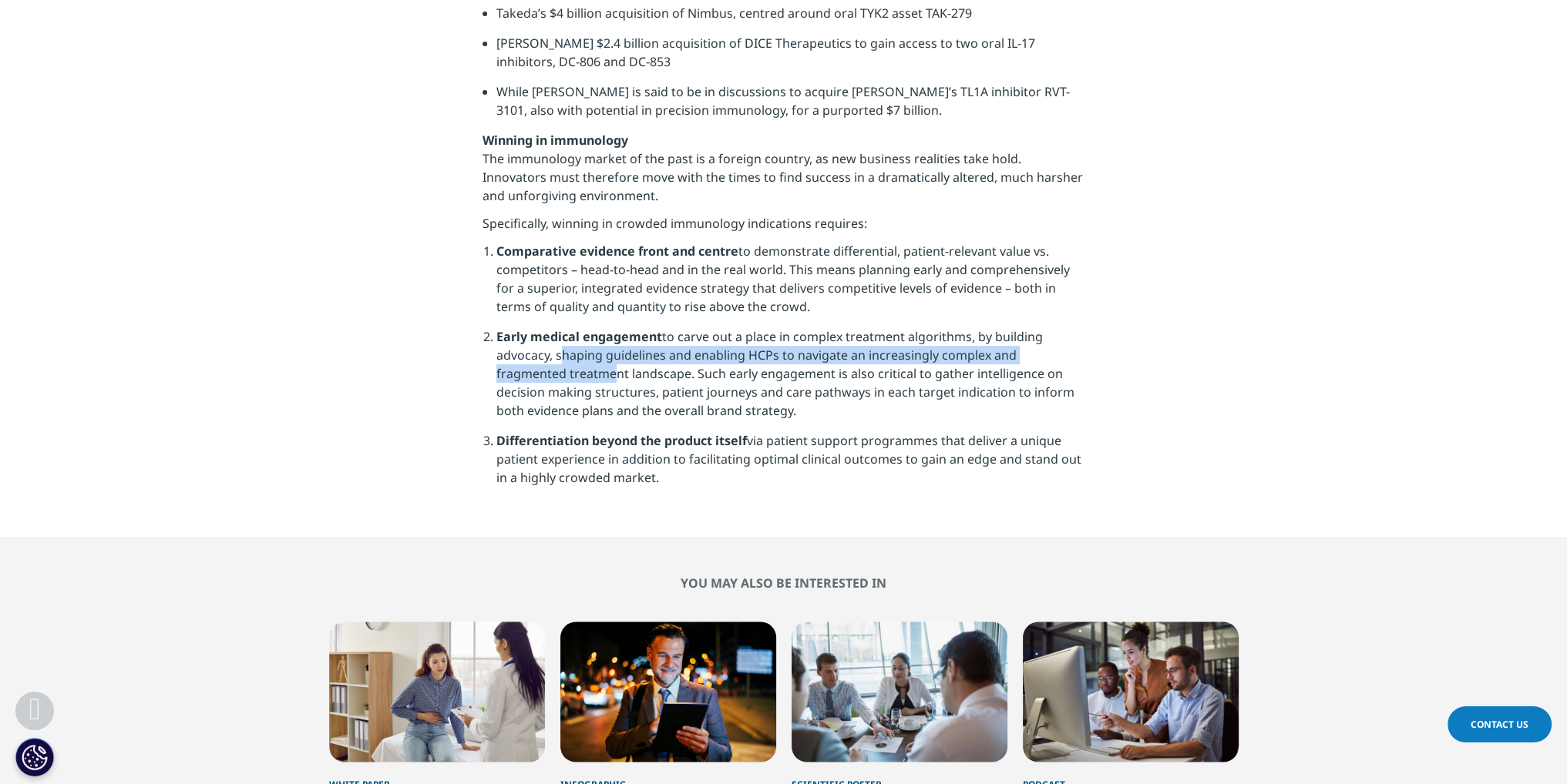
drag, startPoint x: 555, startPoint y: 281, endPoint x: 733, endPoint y: 316, distance: 181.4
click at [666, 327] on li "Early medical engagement to carve out a place in complex treatment algorithms, …" at bounding box center [790, 379] width 588 height 104
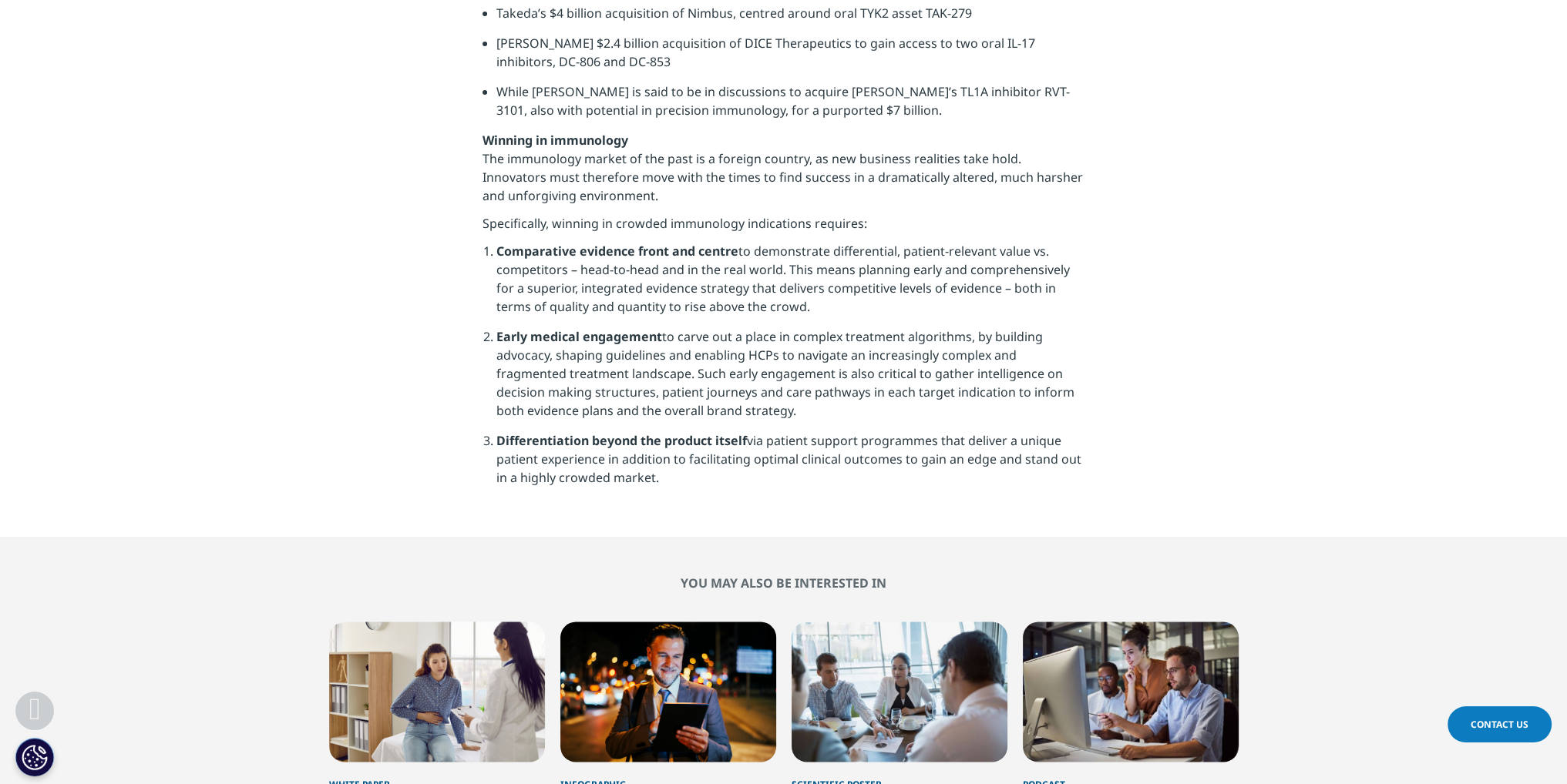
click at [733, 327] on li "Early medical engagement to carve out a place in complex treatment algorithms, …" at bounding box center [790, 379] width 588 height 104
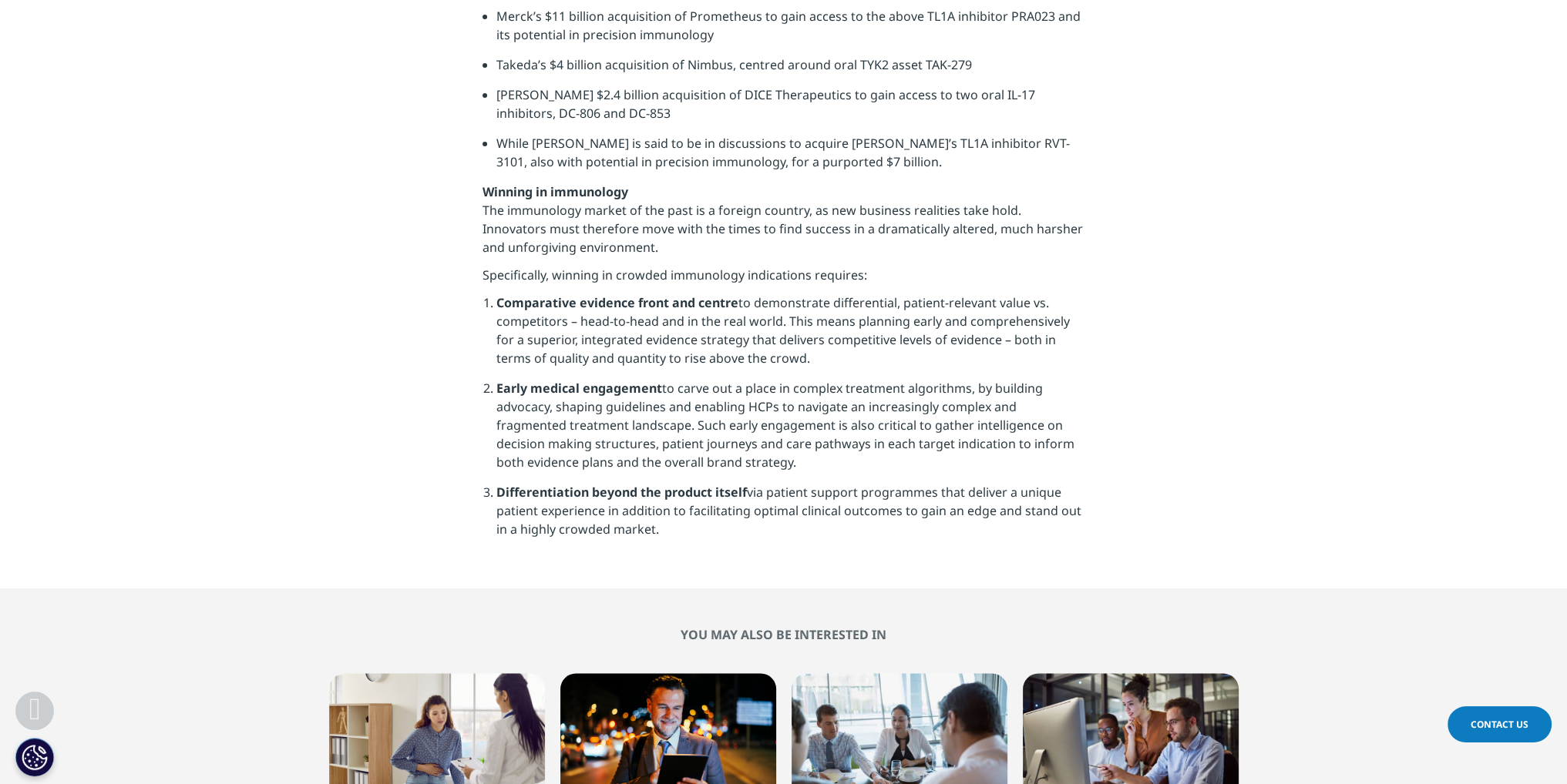
scroll to position [3774, 0]
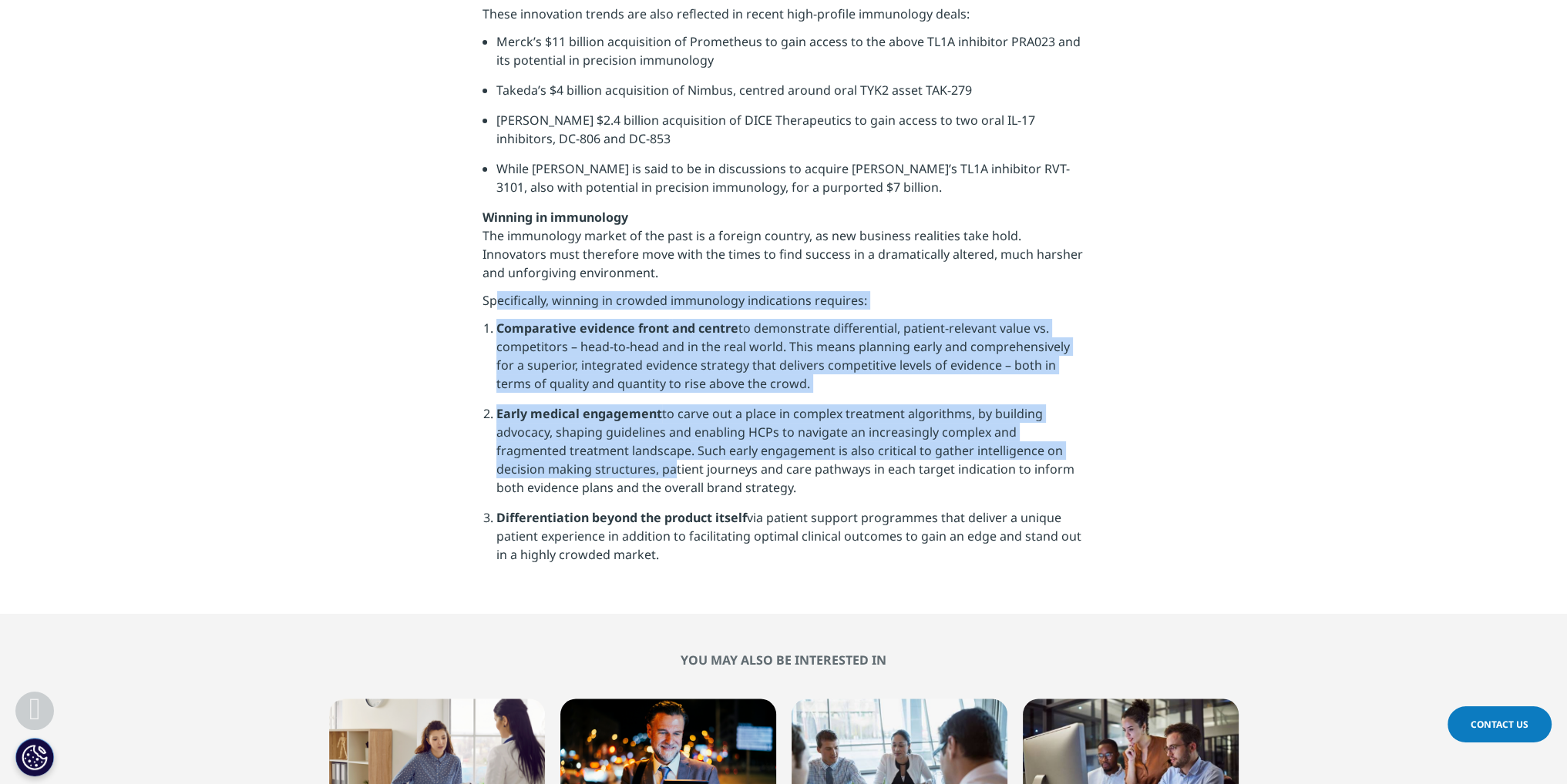
drag, startPoint x: 499, startPoint y: 240, endPoint x: 683, endPoint y: 399, distance: 243.2
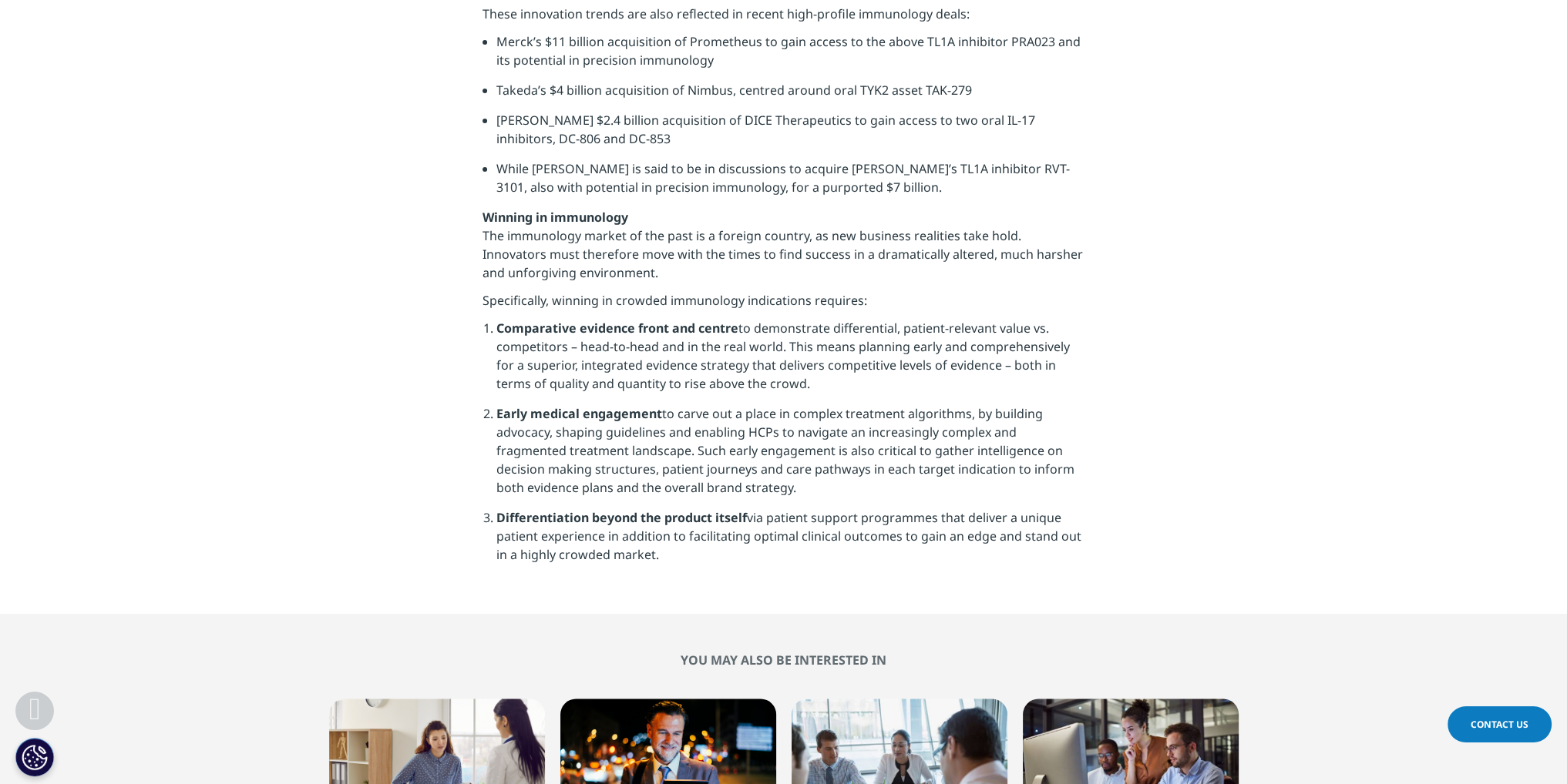
click at [683, 405] on li "Early medical engagement to carve out a place in complex treatment algorithms, …" at bounding box center [790, 457] width 588 height 104
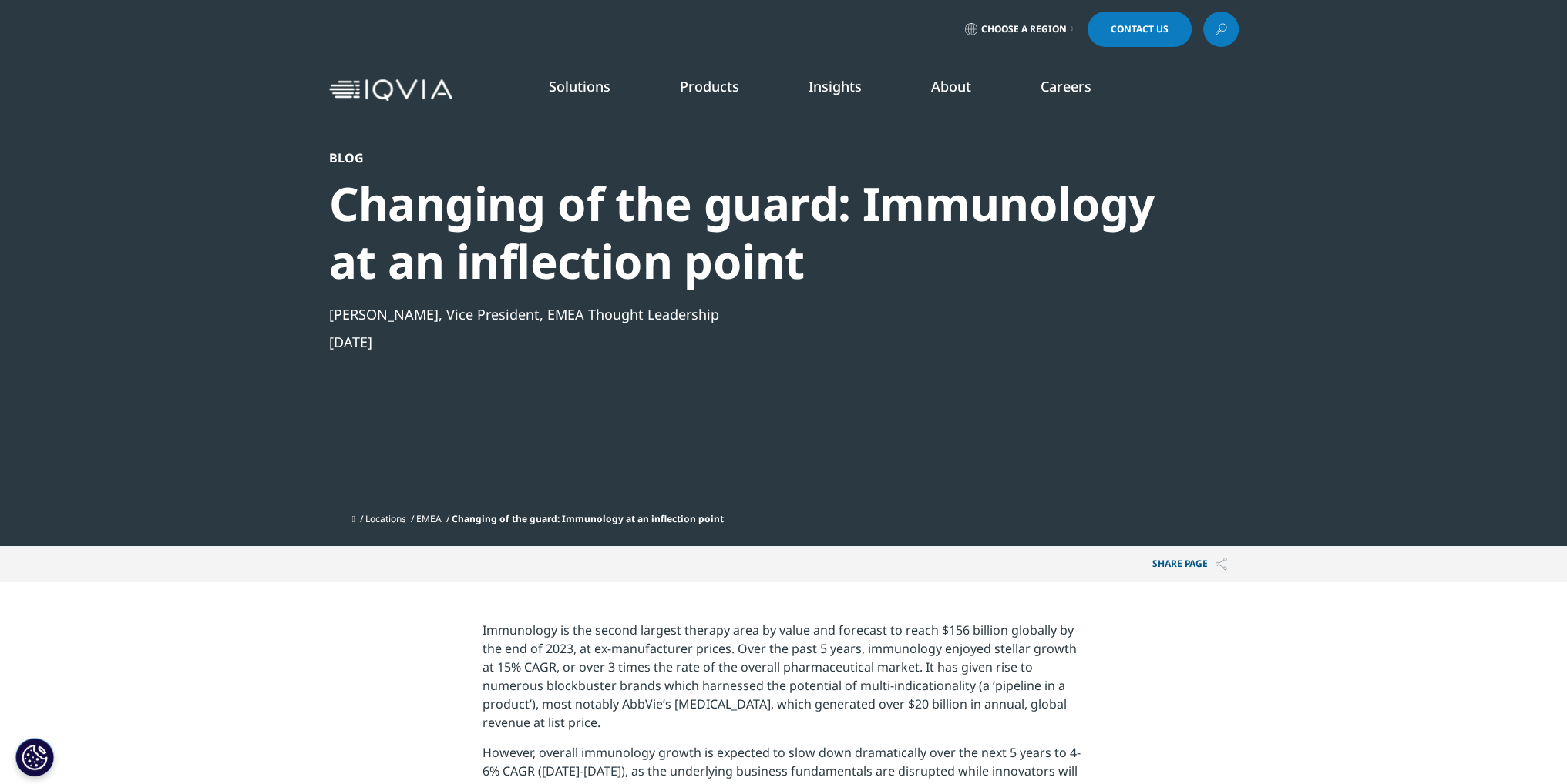
scroll to position [77, 0]
